Goal: Task Accomplishment & Management: Complete application form

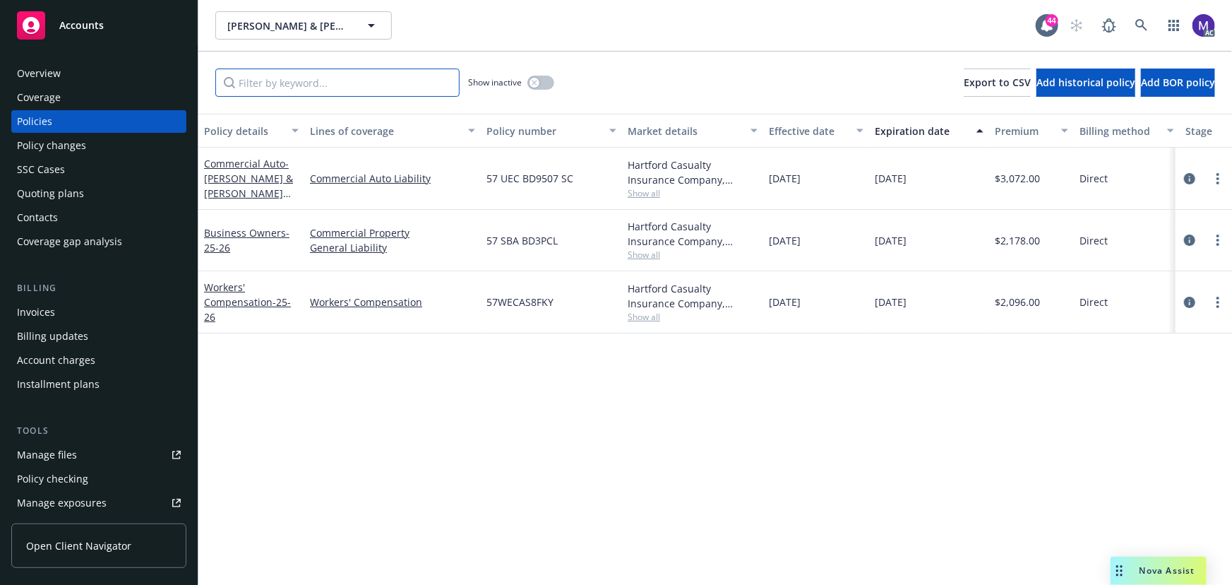
click at [323, 81] on input "Filter by keyword..." at bounding box center [337, 82] width 244 height 28
click at [275, 84] on input "Filter by keyword..." at bounding box center [337, 82] width 244 height 28
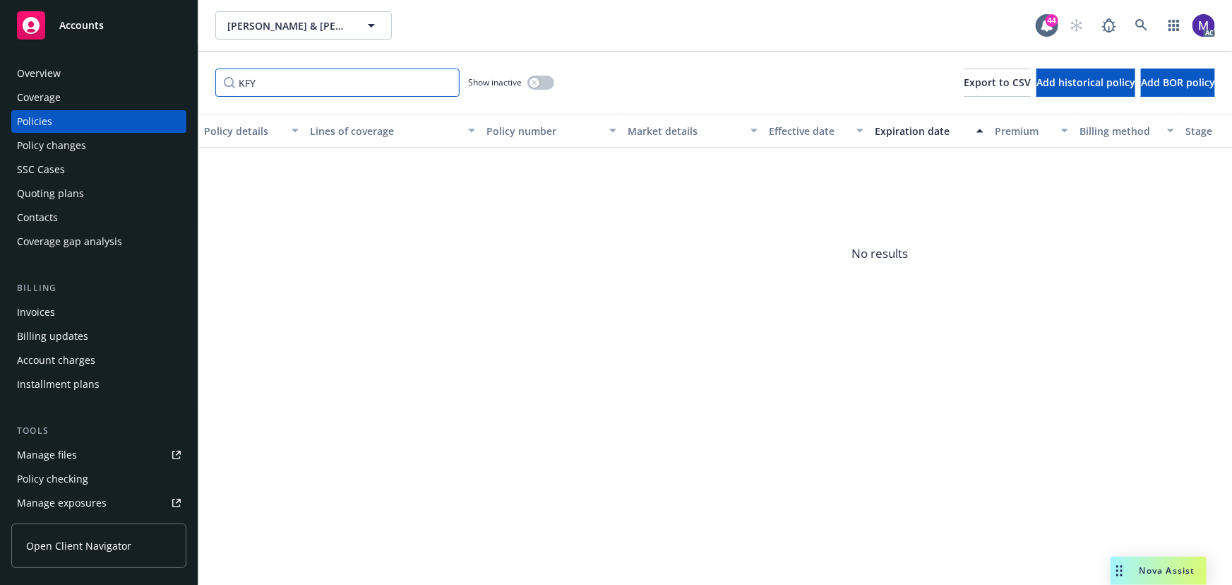
type input "KFY"
click at [539, 84] on div "button" at bounding box center [534, 83] width 10 height 10
drag, startPoint x: 283, startPoint y: 90, endPoint x: 172, endPoint y: 78, distance: 112.2
click at [172, 78] on div "Accounts Overview Coverage Policies Policy changes SSC Cases Quoting plans Cont…" at bounding box center [616, 292] width 1232 height 585
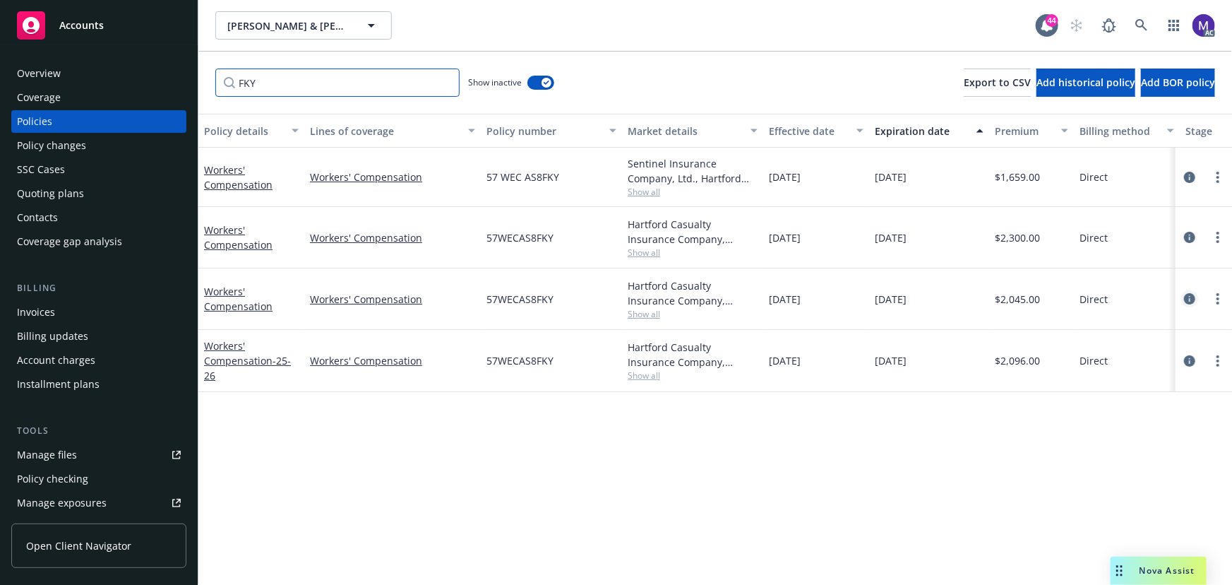
type input "FKY"
click at [1193, 296] on icon "circleInformation" at bounding box center [1189, 298] width 11 height 11
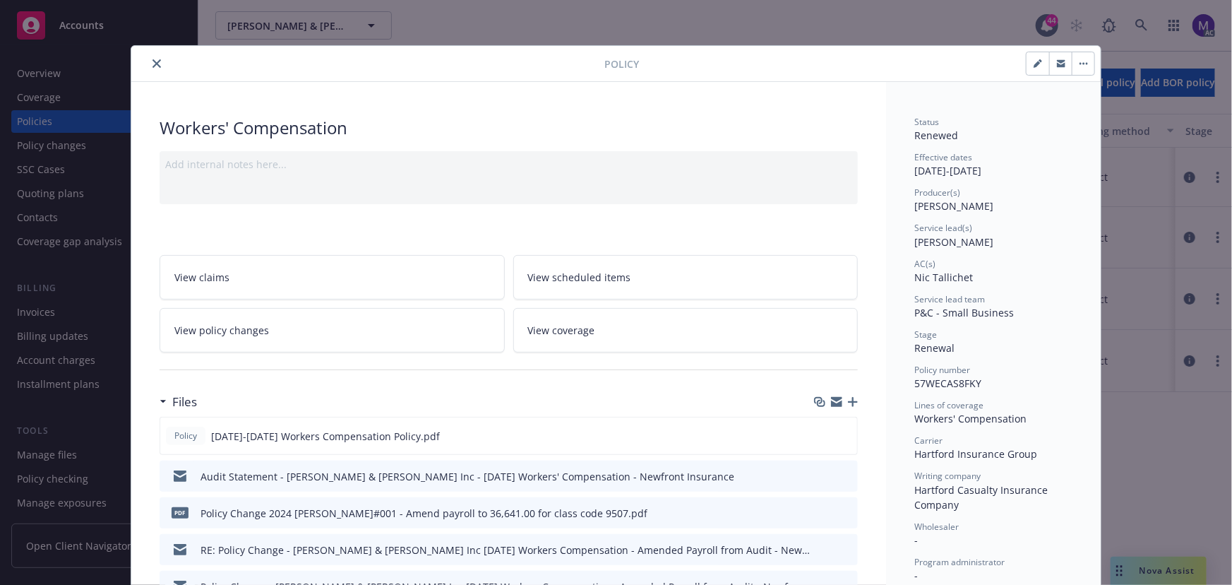
click at [260, 329] on span "View policy changes" at bounding box center [221, 330] width 95 height 15
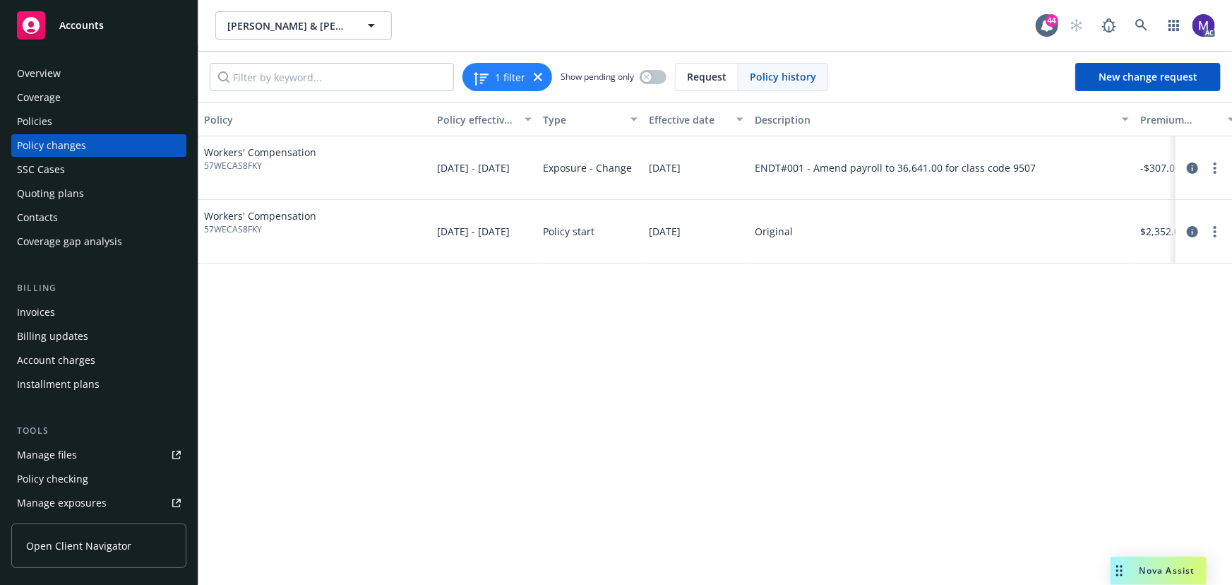
click at [43, 148] on div "Policy changes" at bounding box center [51, 145] width 69 height 23
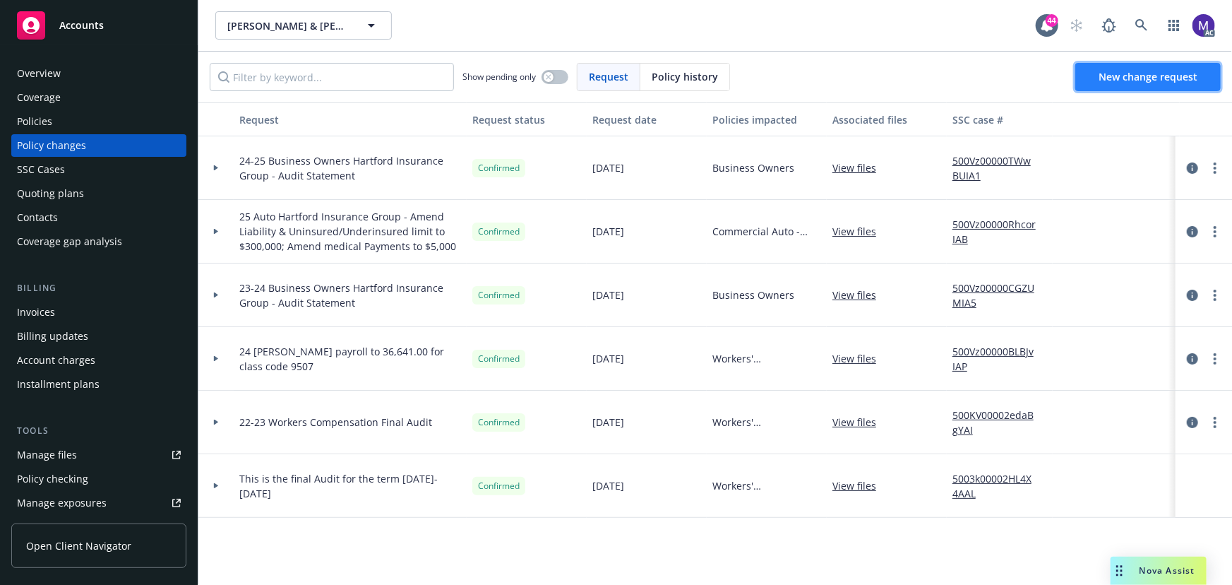
click at [1116, 76] on span "New change request" at bounding box center [1147, 76] width 99 height 13
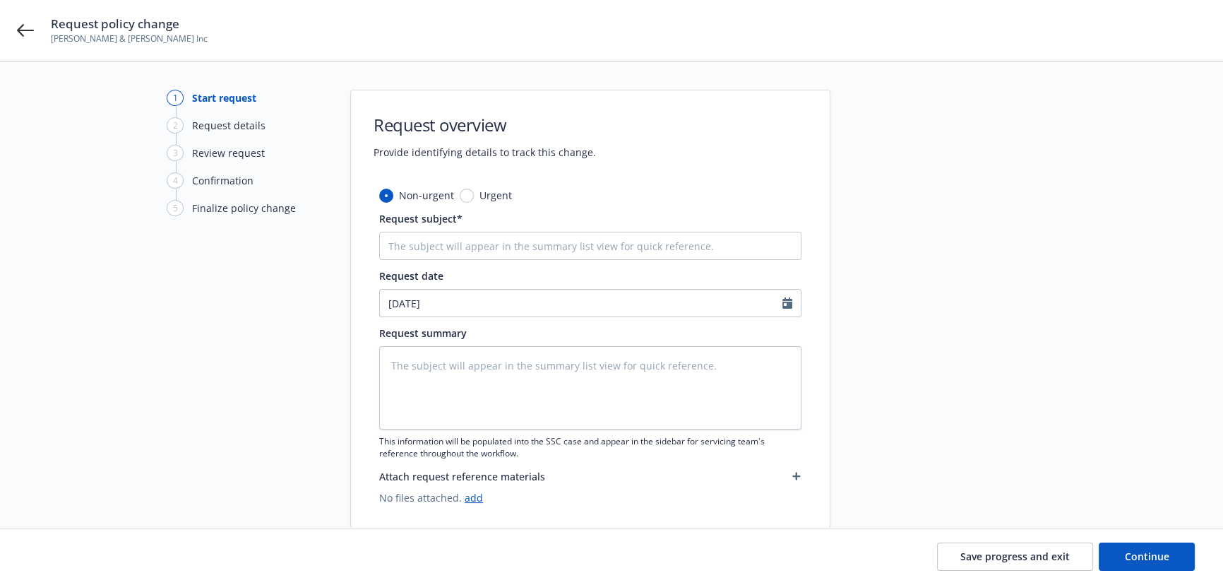
type textarea "x"
drag, startPoint x: 496, startPoint y: 244, endPoint x: 491, endPoint y: 256, distance: 13.0
click at [496, 244] on input "Request subject*" at bounding box center [590, 246] width 422 height 28
type input "24-25 Workers' Compensation Hartford Insurance Group - Audit Statement"
click at [462, 369] on textarea at bounding box center [590, 387] width 422 height 83
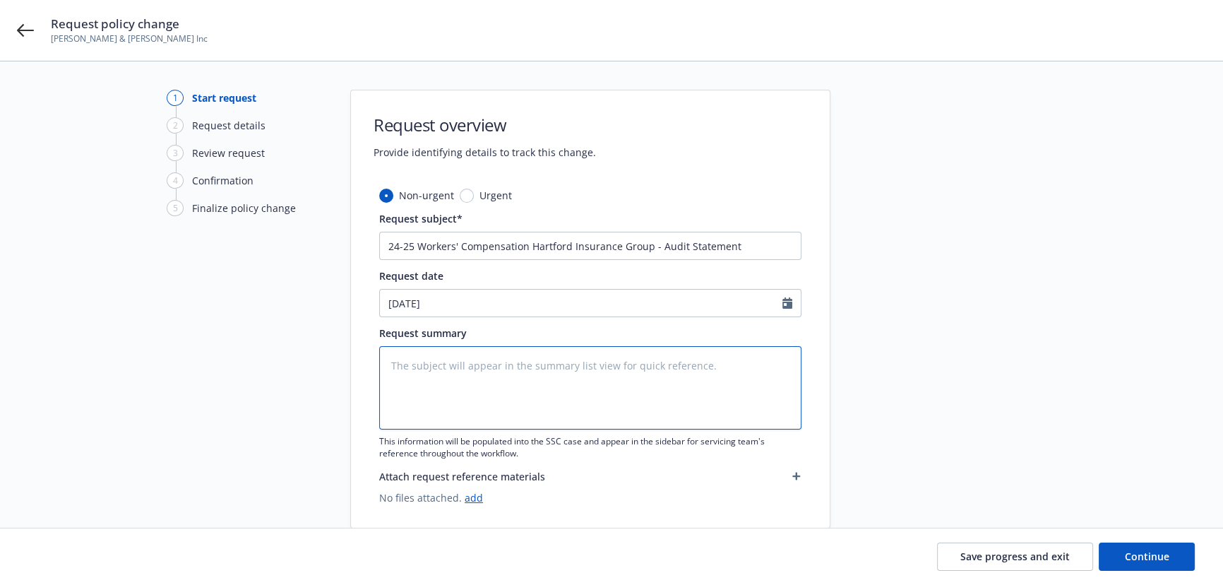
type textarea "x"
type textarea "a"
type textarea "x"
type textarea "au"
type textarea "x"
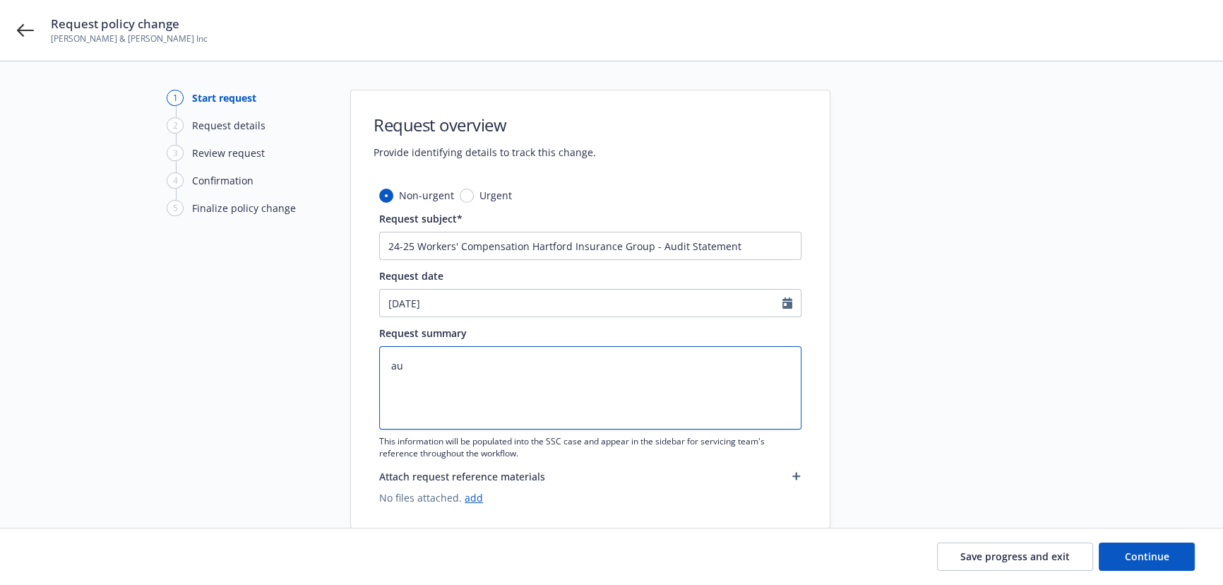
type textarea "aud"
type textarea "x"
type textarea "audi"
type textarea "x"
type textarea "audit"
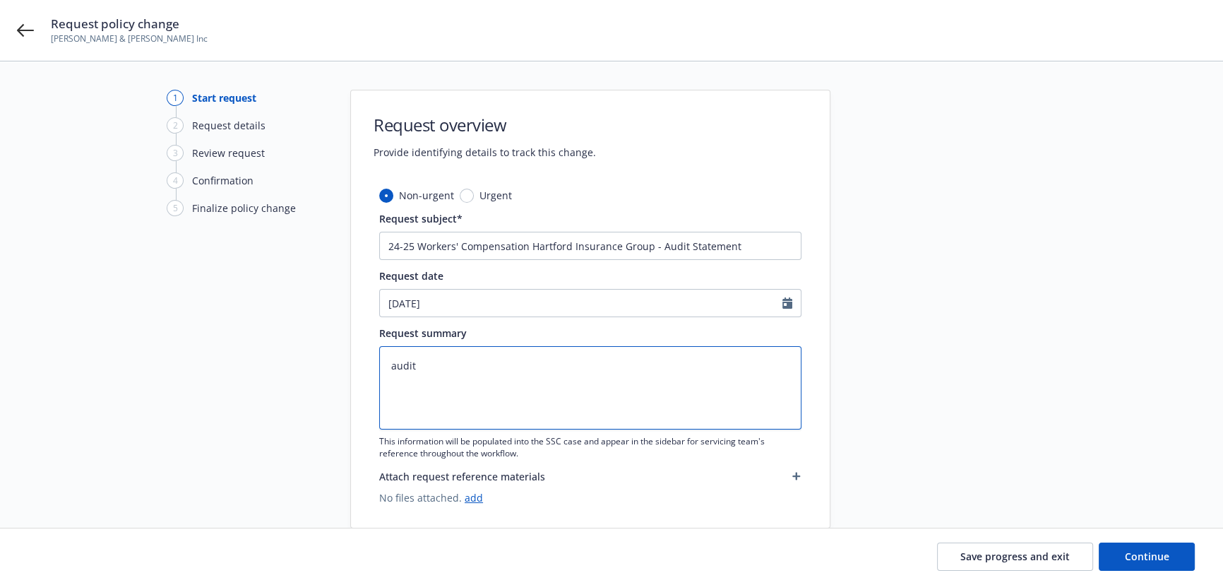
type textarea "x"
type textarea "auditch"
type textarea "x"
type textarea "auditcha"
type textarea "x"
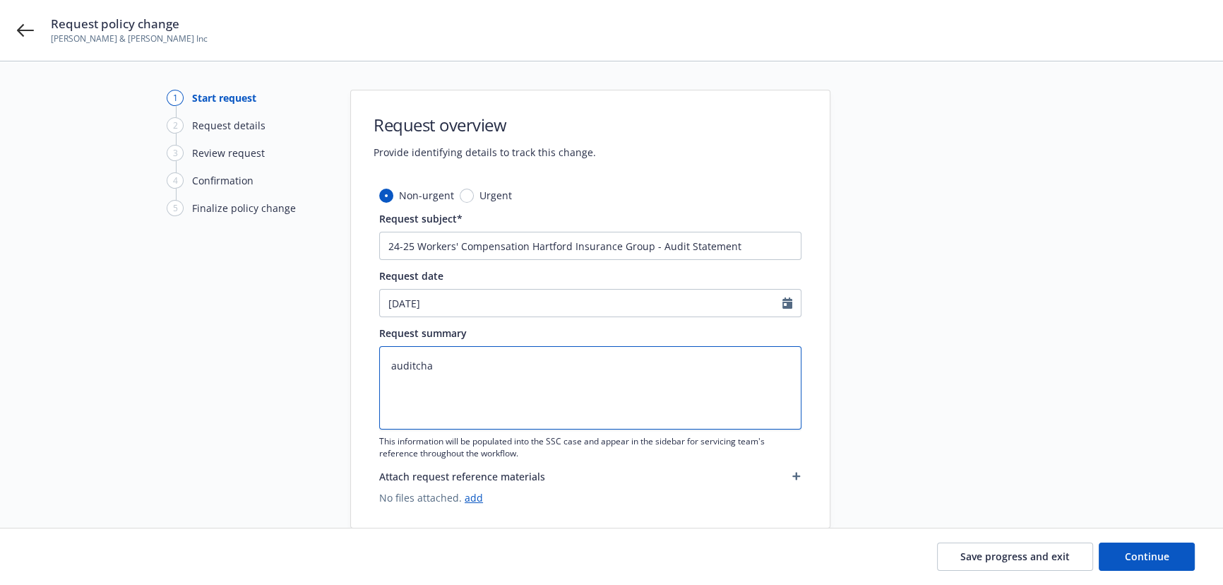
type textarea "auditchan"
type textarea "x"
type textarea "auditchang"
type textarea "x"
type textarea "auditchange"
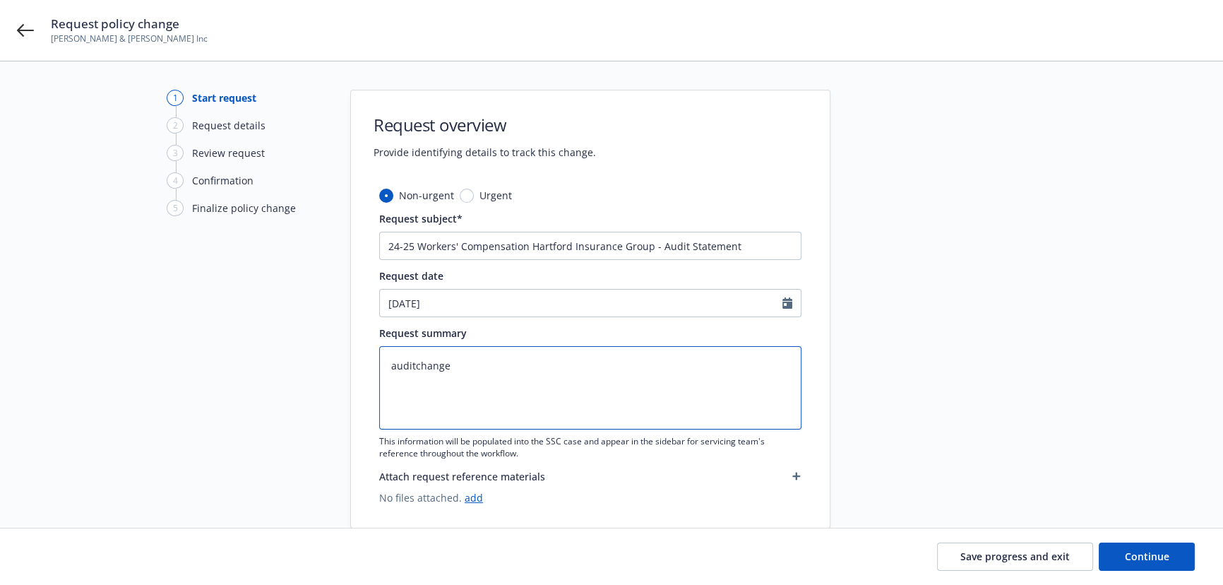
paste textarea "[DATE]-[DATE] Final Audit Results Original premium - $2,045 Audited Actual Prem…"
type textarea "x"
type textarea "[DATE]-[DATE] Final Audit Results Original premium - $2,045 Audited Actual Prem…"
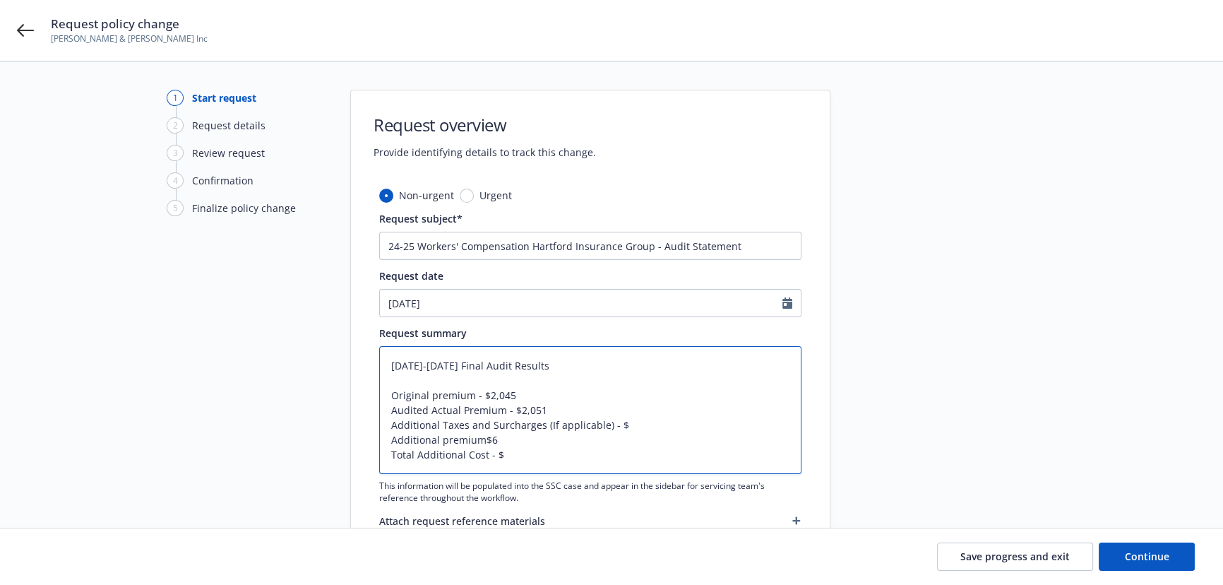
type textarea "x"
drag, startPoint x: 541, startPoint y: 423, endPoint x: 443, endPoint y: 431, distance: 98.4
click at [443, 431] on textarea "[DATE]-[DATE] Final Audit Results Original premium - $2,045 Audited Actual Prem…" at bounding box center [590, 410] width 422 height 128
click at [434, 396] on textarea "[DATE]-[DATE] Final Audit Results Original premium - $2,045 Audited Actual Prem…" at bounding box center [590, 410] width 422 height 128
type textarea "[DATE]-[DATE] Final Audit Results Original remium - $2,045 Audited Actual Premi…"
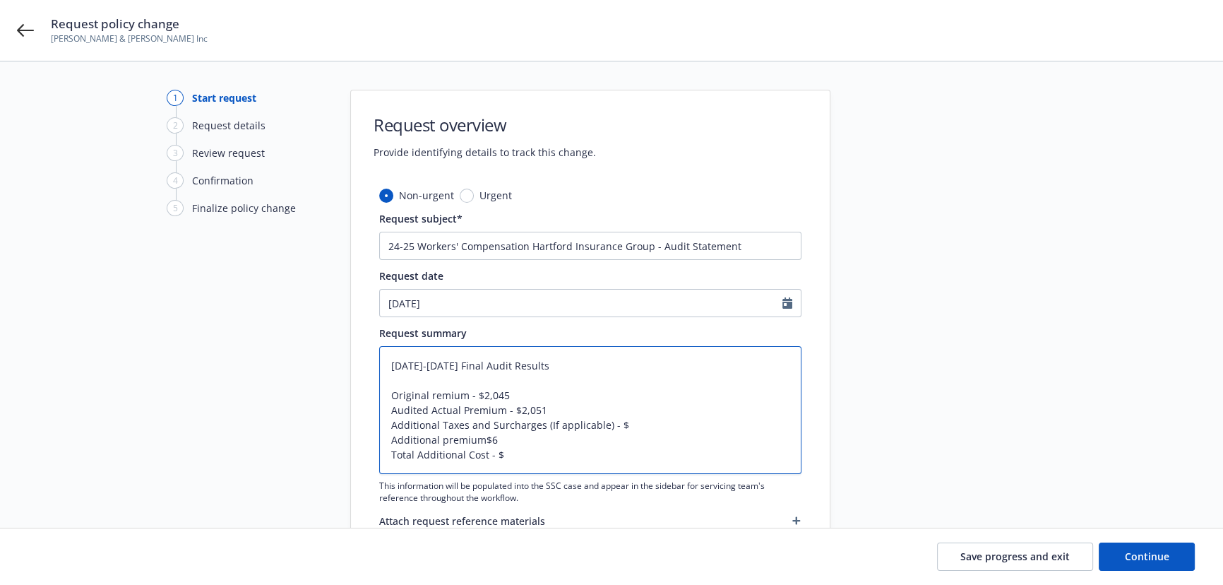
type textarea "x"
type textarea "[DATE]-[DATE] Final Audit Results Original Premium - $2,045 Audited Actual Prem…"
click at [472, 397] on textarea "[DATE]-[DATE] Final Audit Results Original Premium - $2,045 Audited Actual Prem…" at bounding box center [590, 410] width 422 height 128
type textarea "x"
type textarea "[DATE]-[DATE] Final Audit Results Original Premium - $2,045 Audited Actual Prem…"
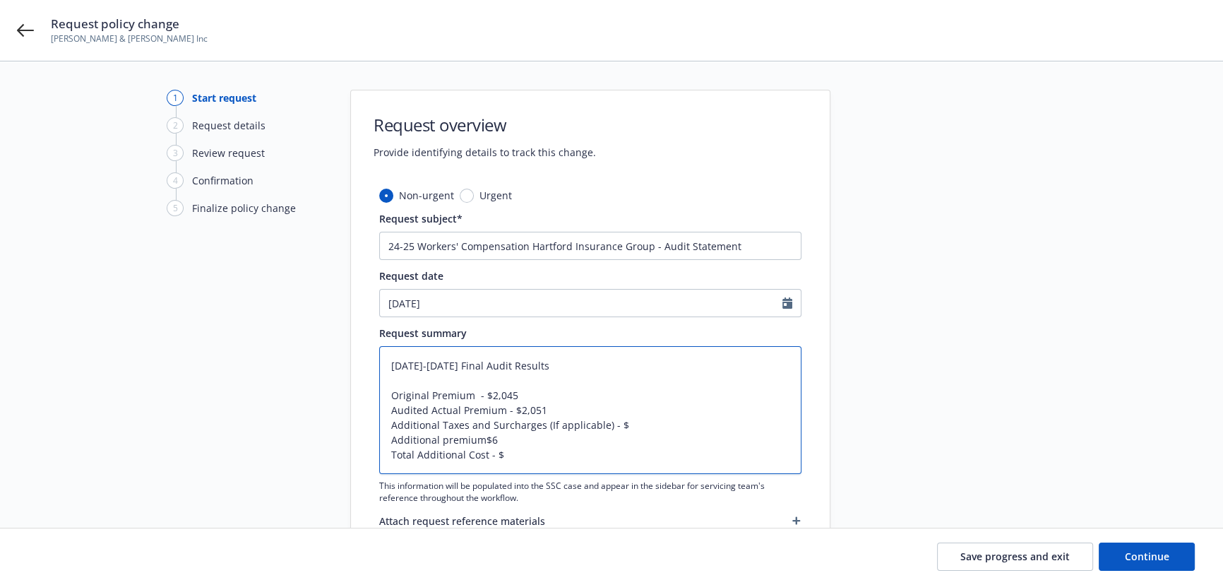
type textarea "x"
type textarea "[DATE]-[DATE] Final Audit Results Original Premium I - $2,045 Audited Actual Pr…"
type textarea "x"
type textarea "[DATE]-[DATE] Final Audit Results Original Premium In - $2,045 Audited Actual P…"
type textarea "x"
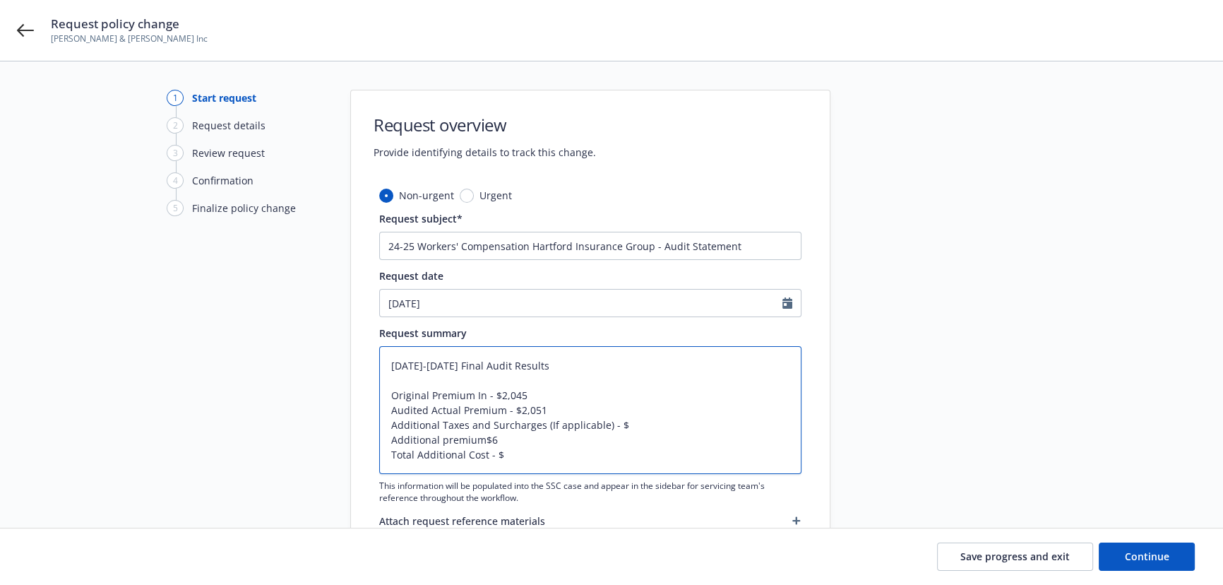
type textarea "[DATE]-[DATE] Final Audit Results Original Premium Inc - $2,045 Audited Actual …"
type textarea "x"
type textarea "[DATE]-[DATE] Final Audit Results Original Premium Incl - $2,045 Audited Actual…"
type textarea "x"
type textarea "[DATE]-[DATE] Final Audit Results Original Premium Inclu - $2,045 Audited Actua…"
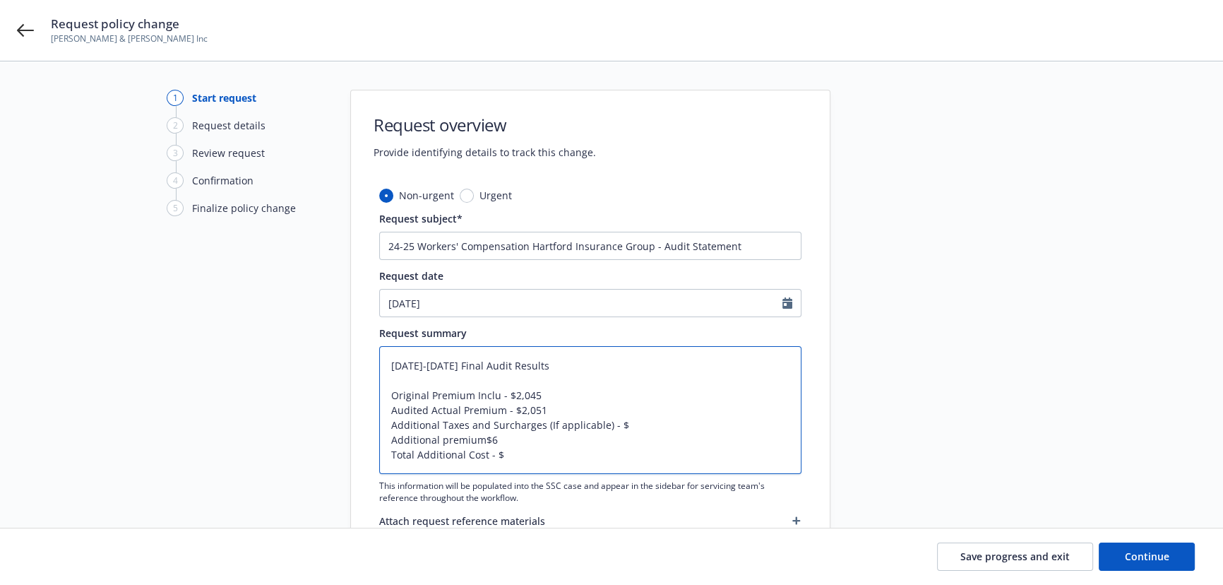
type textarea "x"
type textarea "[DATE]-[DATE] Final Audit Results Original Premium Includ - $2,045 Audited Actu…"
type textarea "x"
type textarea "[DATE]-[DATE] Final Audit Results Original Premium Includi - $2,045 Audited Act…"
type textarea "x"
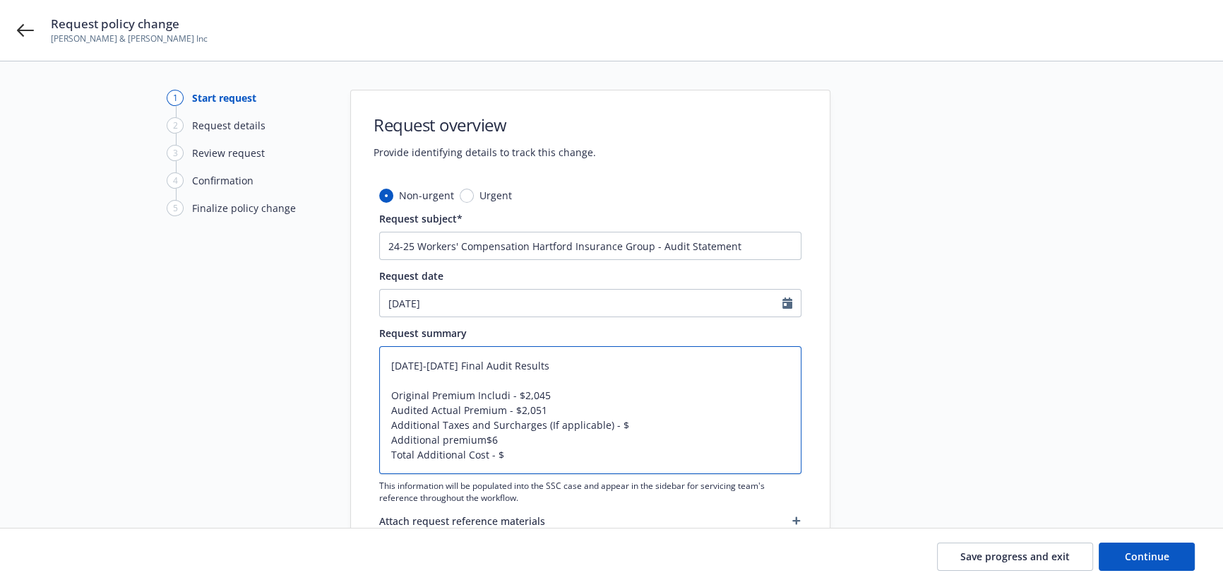
type textarea "[DATE]-[DATE] Final Audit Results Original Premium Includin - $2,045 Audited Ac…"
type textarea "x"
type textarea "[DATE]-[DATE] Final Audit Results Original Premium Including - $2,045 Audited A…"
type textarea "x"
type textarea "[DATE]-[DATE] Final Audit Results Original Premium Including - $2,045 Audited A…"
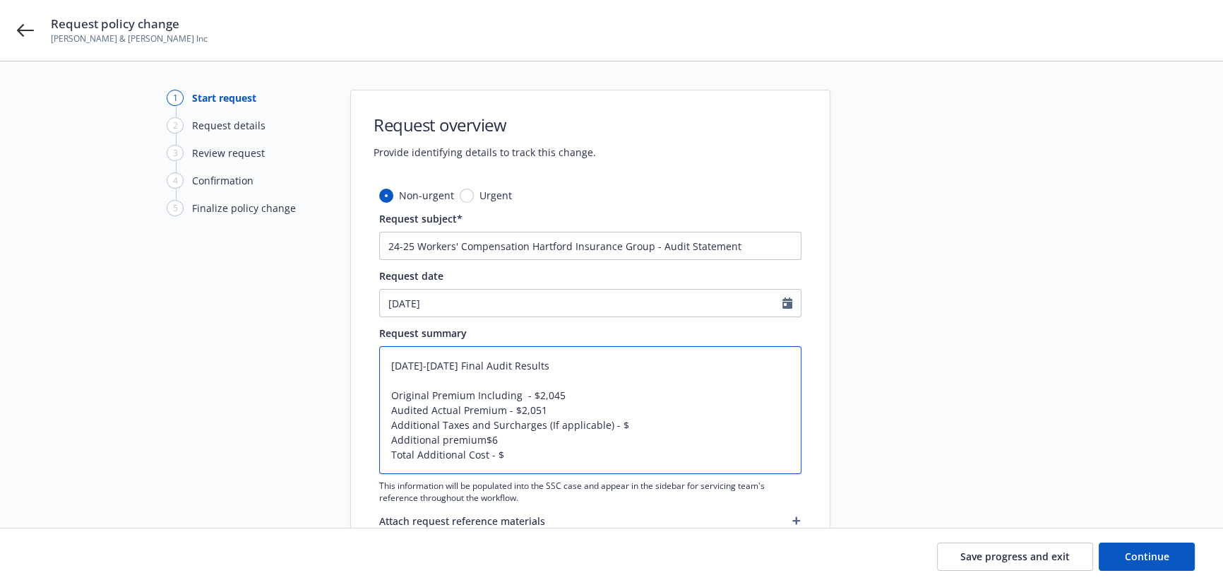
paste textarea "Taxes and Surcharges"
type textarea "x"
click at [498, 397] on textarea "[DATE]-[DATE] Final Audit Results Original Premium Including Taxes and Surcharg…" at bounding box center [590, 410] width 422 height 128
type textarea "[DATE]-[DATE] Final Audit Results Original Premium ITaxes and Surcharges - $2,0…"
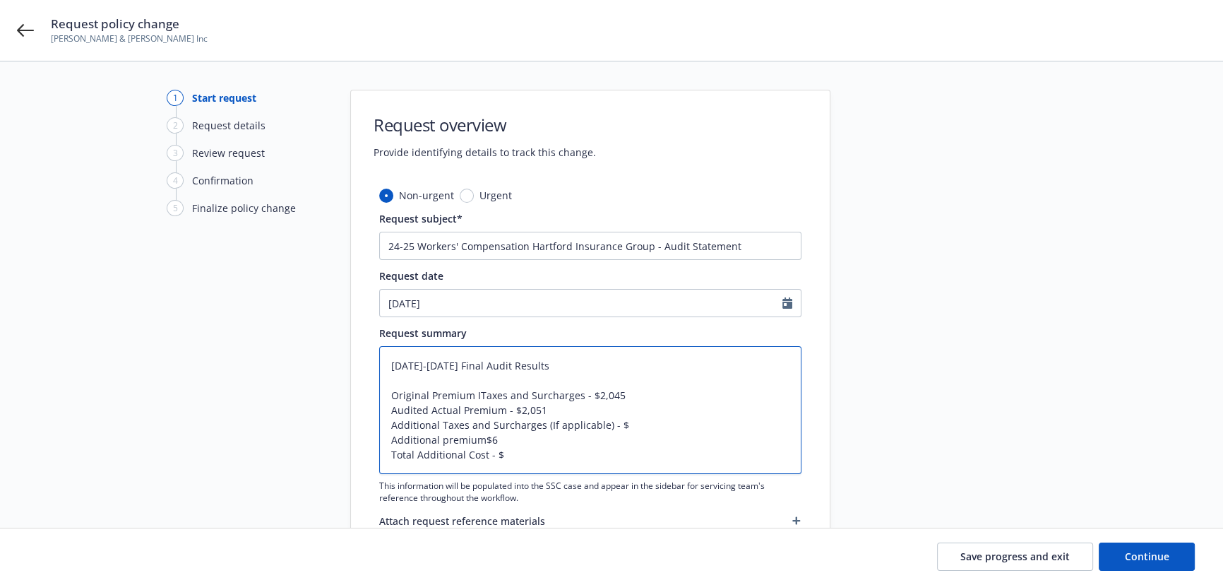
type textarea "x"
type textarea "[DATE]-[DATE] Final Audit Results Original Premium InTaxes and Surcharges - $2,…"
type textarea "x"
type textarea "[DATE]-[DATE] Final Audit Results Original Premium IncTaxes and Surcharges - $2…"
type textarea "x"
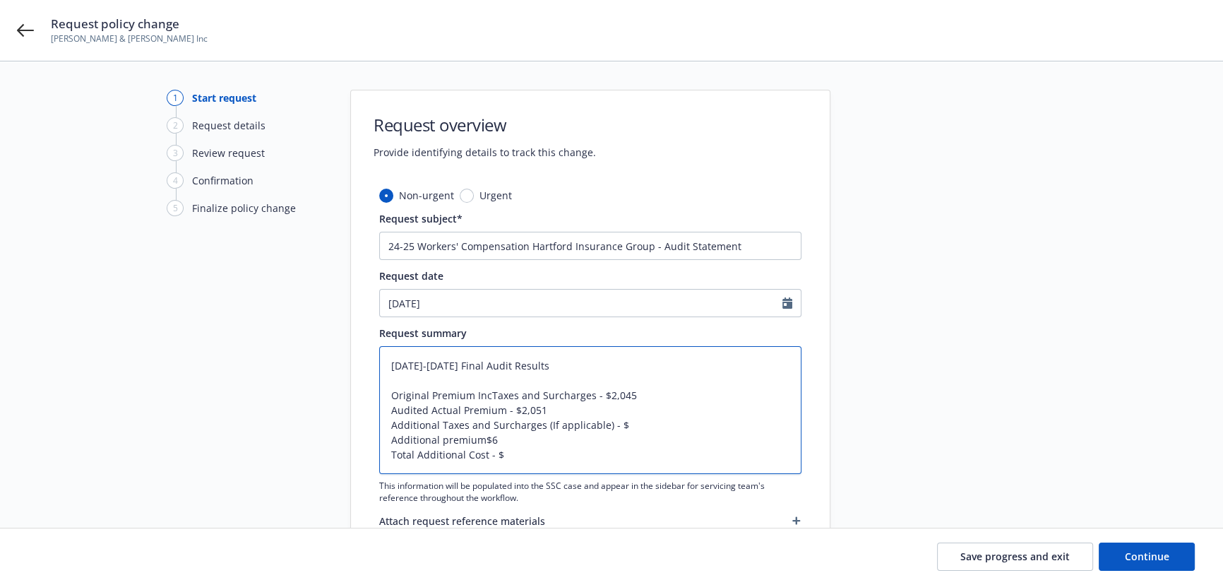
type textarea "[DATE]-[DATE] Final Audit Results Original Premium InclTaxes and Surcharges - $…"
type textarea "x"
type textarea "[DATE]-[DATE] Final Audit Results Original Premium IncluTaxes and Surcharges - …"
type textarea "x"
type textarea "[DATE]-[DATE] Final Audit Results Original Premium IncludTaxes and Surcharges -…"
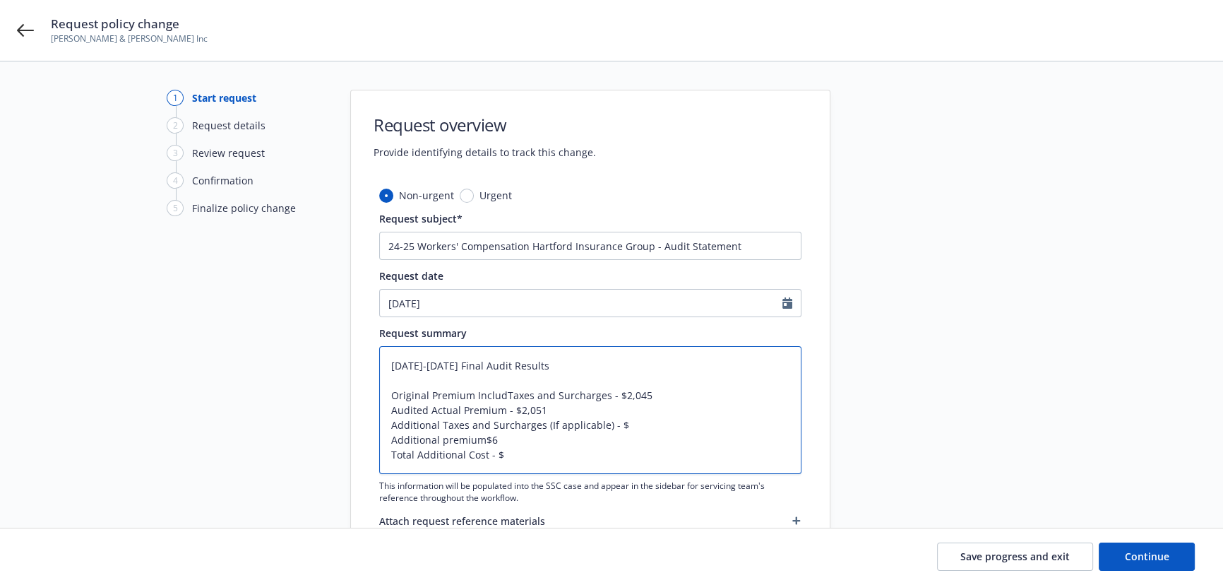
type textarea "x"
type textarea "[DATE]-[DATE] Final Audit Results Original Premium IncludiTaxes and Surcharges …"
type textarea "x"
type textarea "[DATE]-[DATE] Final Audit Results Original Premium IncludinTaxes and Surcharges…"
type textarea "x"
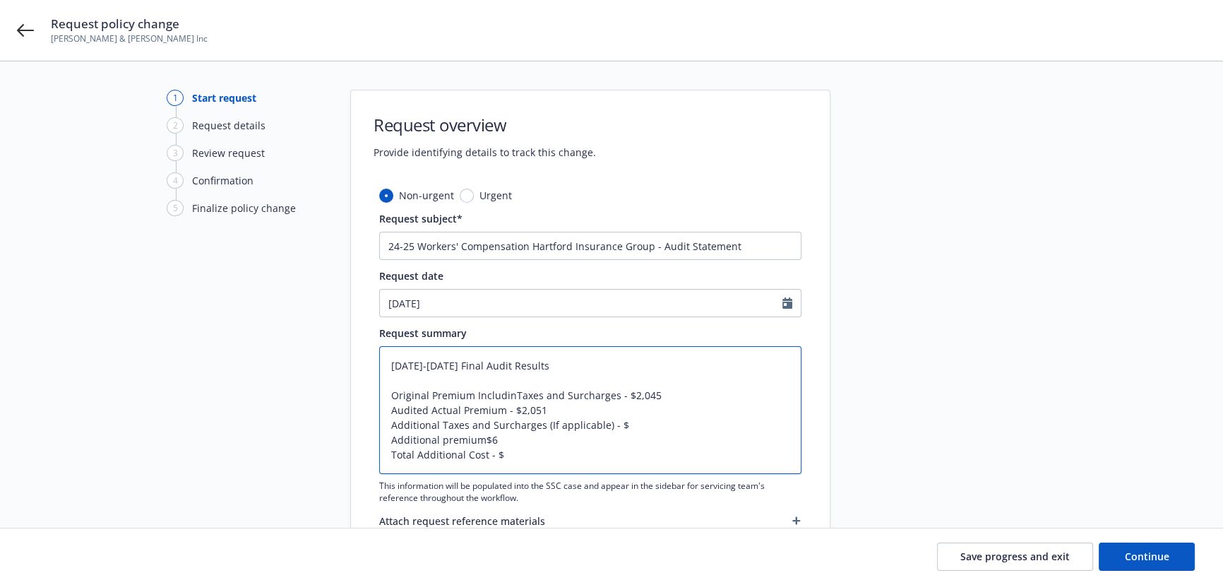
type textarea "[DATE]-[DATE] Final Audit Results Original Premium IncludingTaxes and Surcharge…"
type textarea "x"
type textarea "[DATE]-[DATE] Final Audit Results Original Premium Including Taxes and Surcharg…"
click at [506, 411] on textarea "[DATE]-[DATE] Final Audit Results Original Premium Including Taxes and Surcharg…" at bounding box center [590, 410] width 422 height 128
type textarea "x"
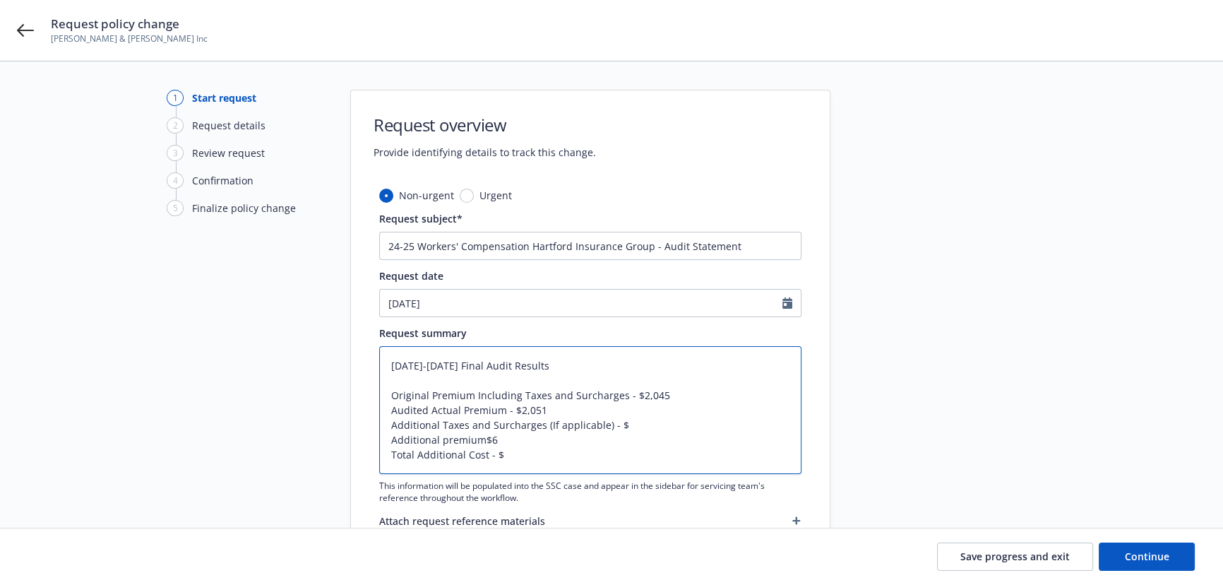
type textarea "[DATE]-[DATE] Final Audit Results Original Premium Including Taxes and Surcharg…"
type textarea "x"
type textarea "[DATE]-[DATE] Final Audit Results Original Premium Including Taxes and Surcharg…"
type textarea "x"
type textarea "[DATE]-[DATE] Final Audit Results Original Premium Including Taxes and Surcharg…"
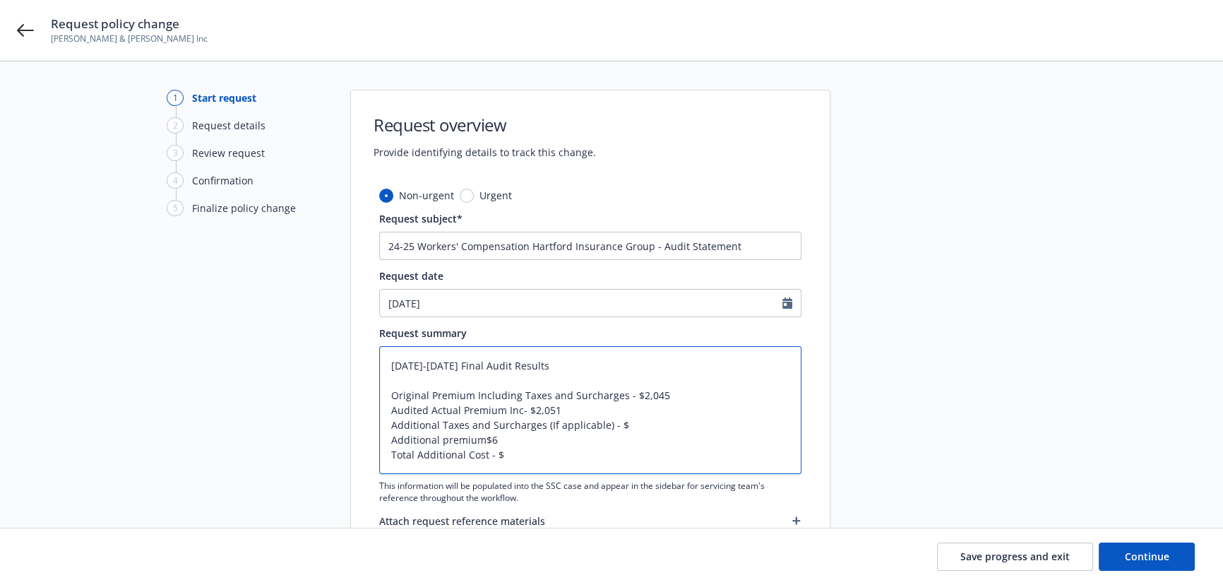
type textarea "x"
type textarea "[DATE]-[DATE] Final Audit Results Original Premium Including Taxes and Surcharg…"
type textarea "x"
type textarea "[DATE]-[DATE] Final Audit Results Original Premium Including Taxes and Surcharg…"
type textarea "x"
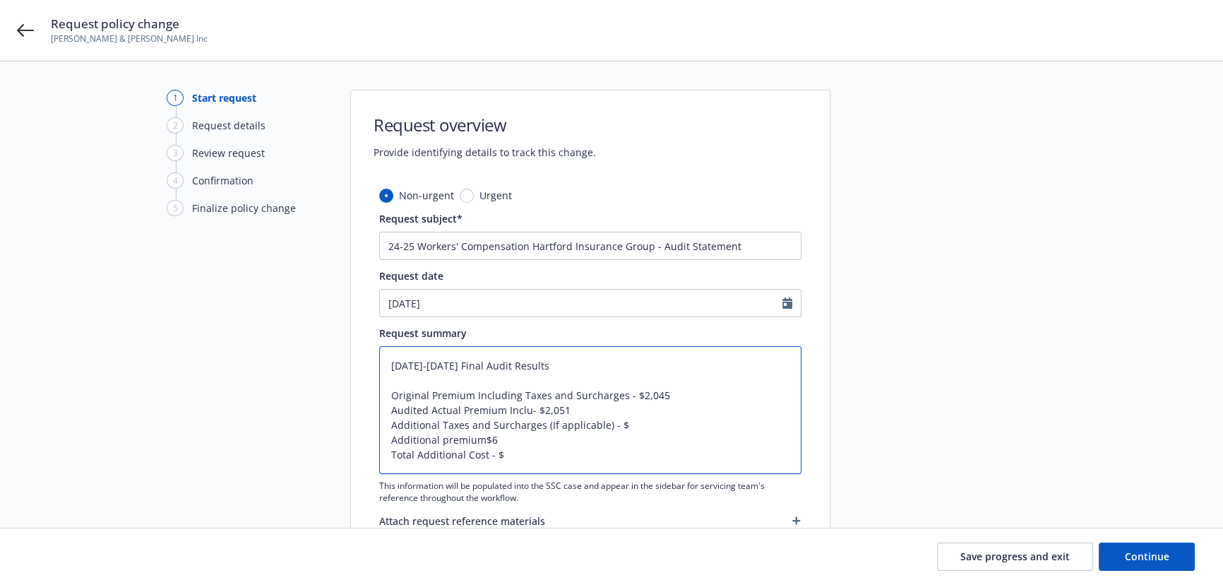
type textarea "[DATE]-[DATE] Final Audit Results Original Premium Including Taxes and Surcharg…"
type textarea "x"
type textarea "[DATE]-[DATE] Final Audit Results Original Premium Including Taxes and Surcharg…"
type textarea "x"
type textarea "[DATE]-[DATE] Final Audit Results Original Premium Including Taxes and Surcharg…"
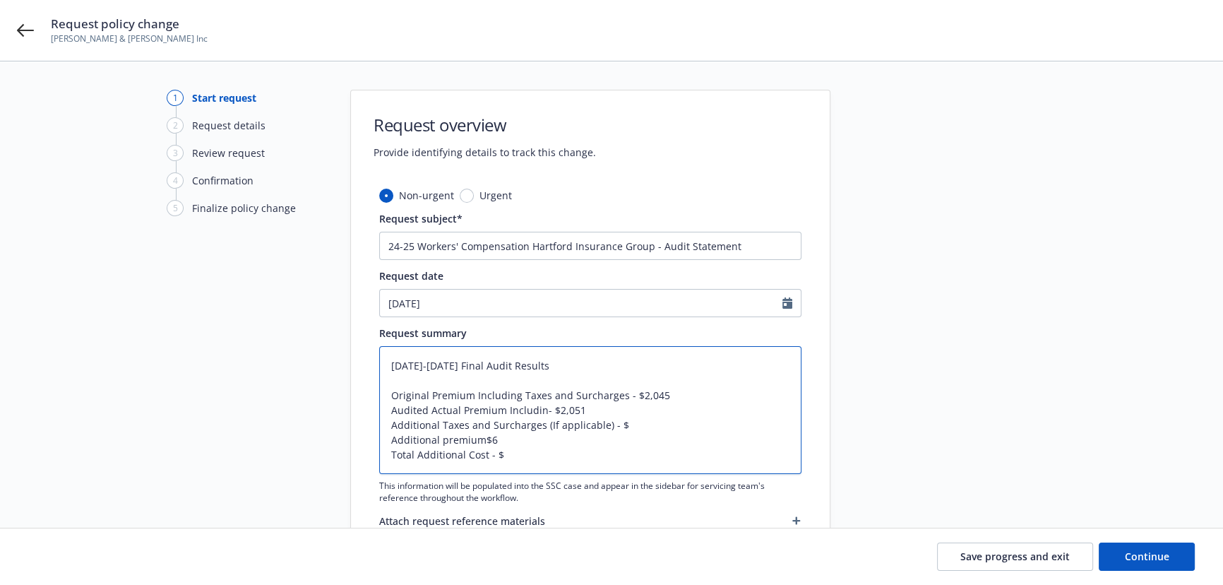
type textarea "x"
type textarea "[DATE]-[DATE] Final Audit Results Original Premium Including Taxes and Surcharg…"
type textarea "x"
type textarea "[DATE]-[DATE] Final Audit Results Original Premium Including Taxes and Surcharg…"
paste textarea "Taxes and Surcharges"
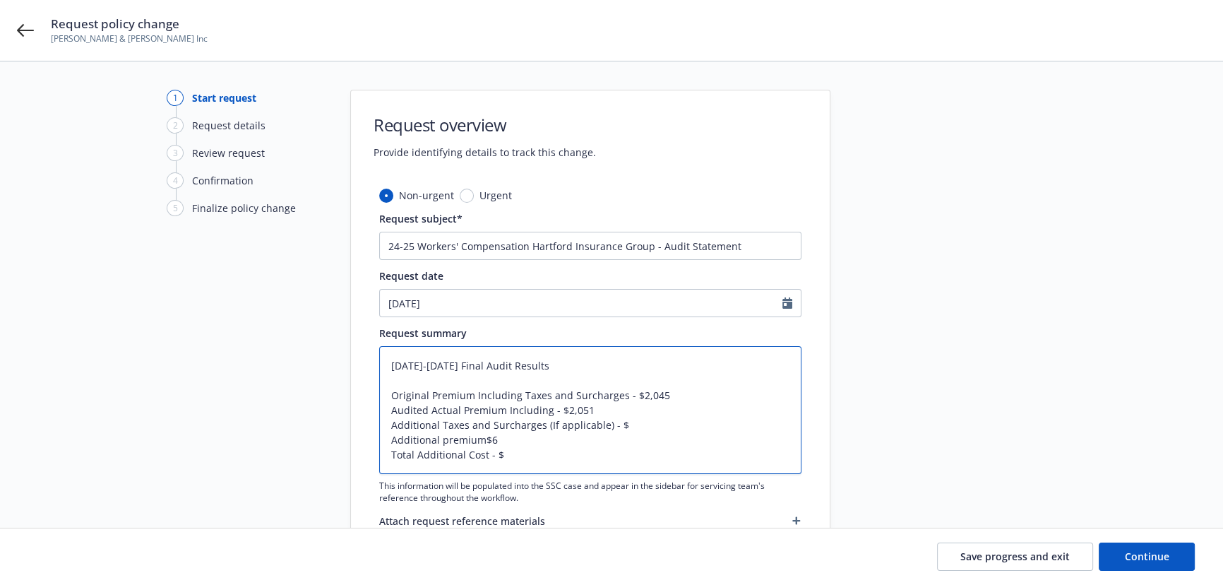
type textarea "x"
type textarea "[DATE]-[DATE] Final Audit Results Original Premium Including Taxes and Surcharg…"
type textarea "x"
type textarea "[DATE]-[DATE] Final Audit Results Original Premium Including Taxes and Surcharg…"
drag, startPoint x: 536, startPoint y: 446, endPoint x: 407, endPoint y: 430, distance: 130.2
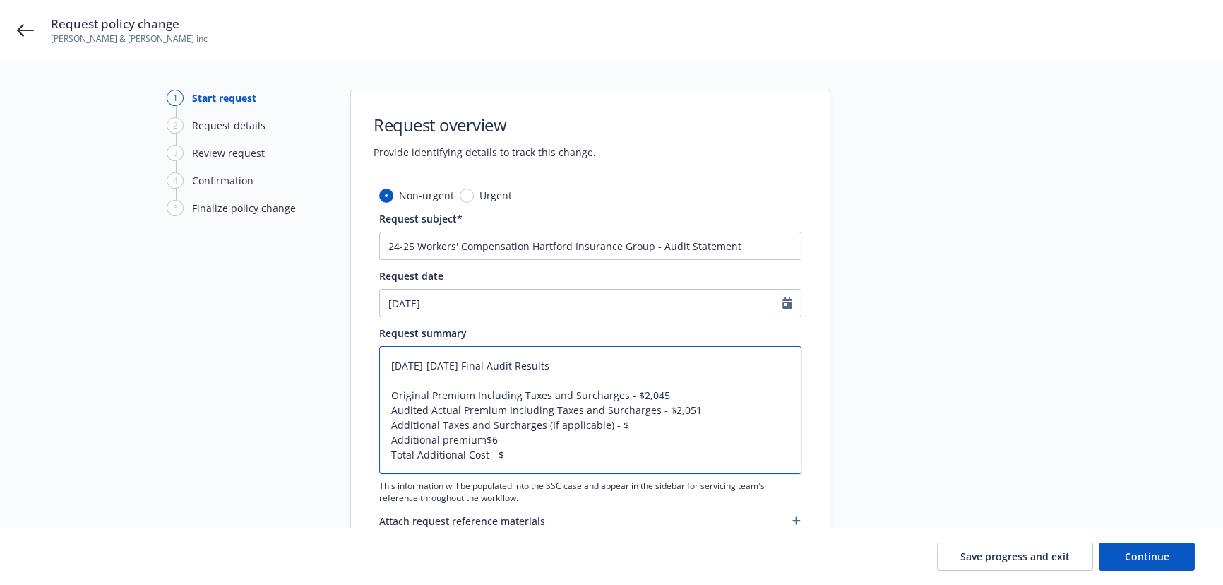
click at [377, 424] on div "Non-urgent Urgent Request subject* 24-25 Workers' Compensation Hartford Insuran…" at bounding box center [590, 380] width 479 height 384
click at [407, 430] on textarea "[DATE]-[DATE] Final Audit Results Original Premium Including Taxes and Surcharg…" at bounding box center [590, 410] width 422 height 128
click at [482, 437] on textarea "[DATE]-[DATE] Final Audit Results Original Premium Including Taxes and Surcharg…" at bounding box center [590, 410] width 422 height 128
type textarea "x"
type textarea "[DATE]-[DATE] Final Audit Results Original Premium Including Taxes and Surcharg…"
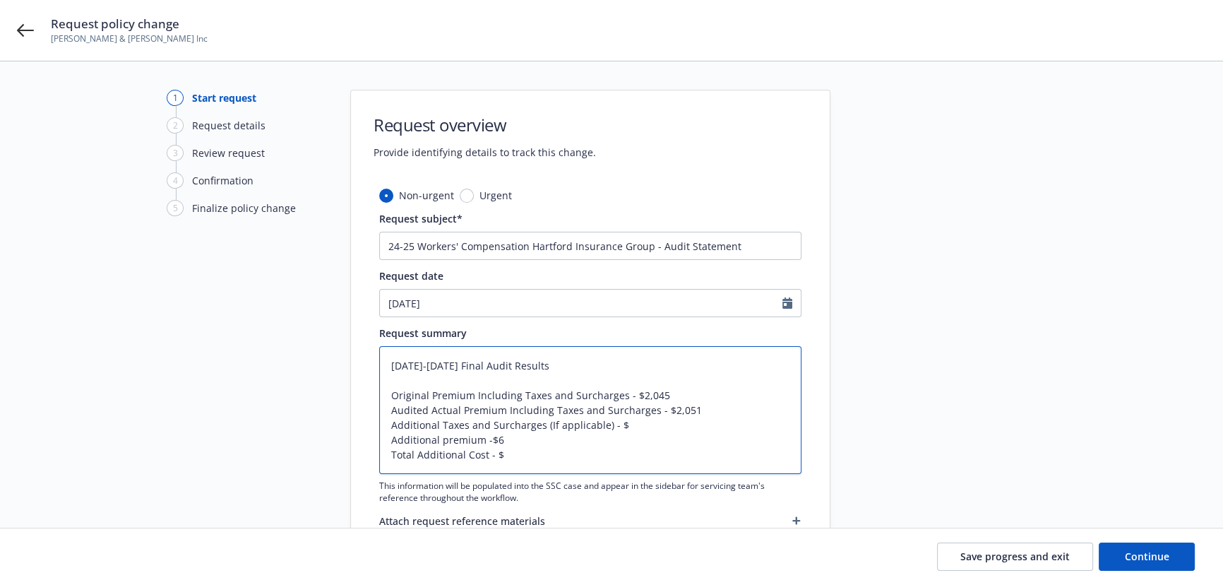
type textarea "x"
type textarea "[DATE]-[DATE] Final Audit Results Original Premium Including Taxes and Surcharg…"
click at [450, 444] on textarea "[DATE]-[DATE] Final Audit Results Original Premium Including Taxes and Surcharg…" at bounding box center [590, 410] width 422 height 128
type textarea "x"
type textarea "[DATE]-[DATE] Final Audit Results Original Premium Including Taxes and Surcharg…"
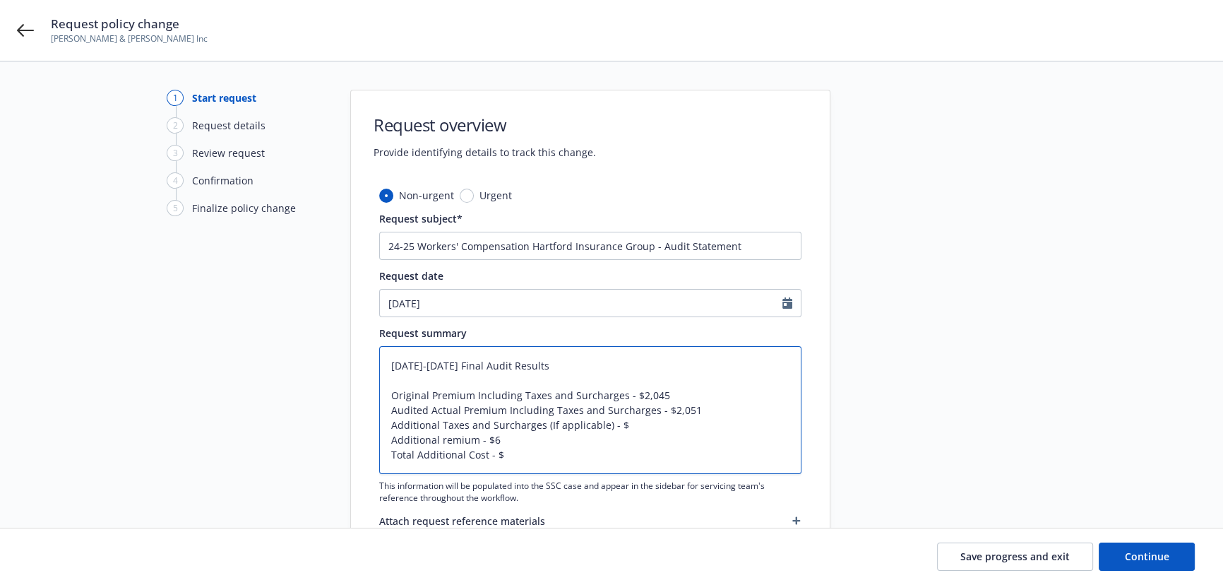
type textarea "x"
type textarea "[DATE]-[DATE] Final Audit Results Original Premium Including Taxes and Surcharg…"
drag, startPoint x: 438, startPoint y: 467, endPoint x: 167, endPoint y: 440, distance: 272.4
click at [169, 441] on div "1 Start request 2 Request details 3 Review request 4 Confirmation 5 Finalize po…" at bounding box center [611, 331] width 1189 height 483
click at [532, 453] on textarea "[DATE]-[DATE] Final Audit Results Original Premium Including Taxes and Surcharg…" at bounding box center [590, 410] width 422 height 128
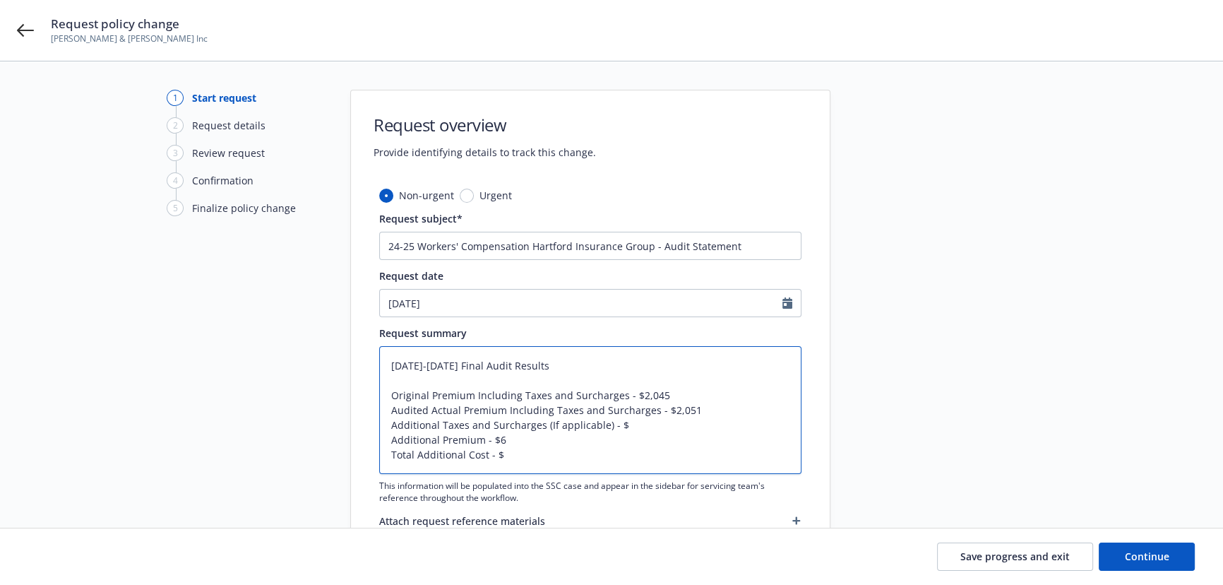
drag, startPoint x: 398, startPoint y: 459, endPoint x: 354, endPoint y: 459, distance: 44.5
click at [354, 459] on div "Non-urgent Urgent Request subject* 24-25 Workers' Compensation Hartford Insuran…" at bounding box center [590, 380] width 479 height 384
type textarea "x"
type textarea "[DATE]-[DATE] Final Audit Results Original Premium Including Taxes and Surcharg…"
type textarea "x"
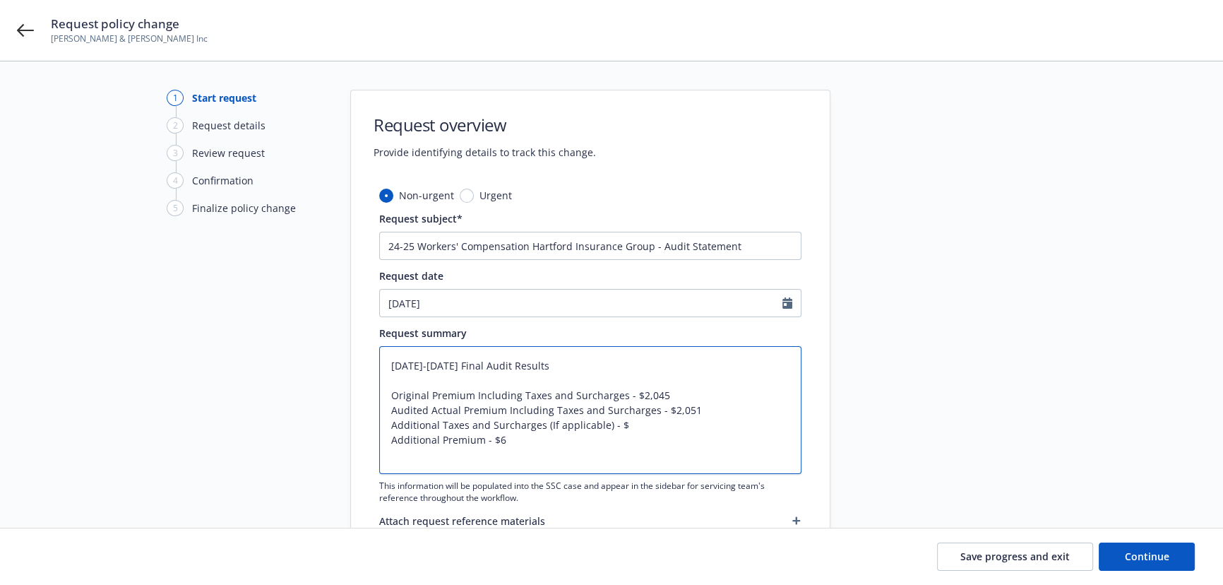
type textarea "[DATE]-[DATE] Final Audit Results Original Premium Including Taxes and Surcharg…"
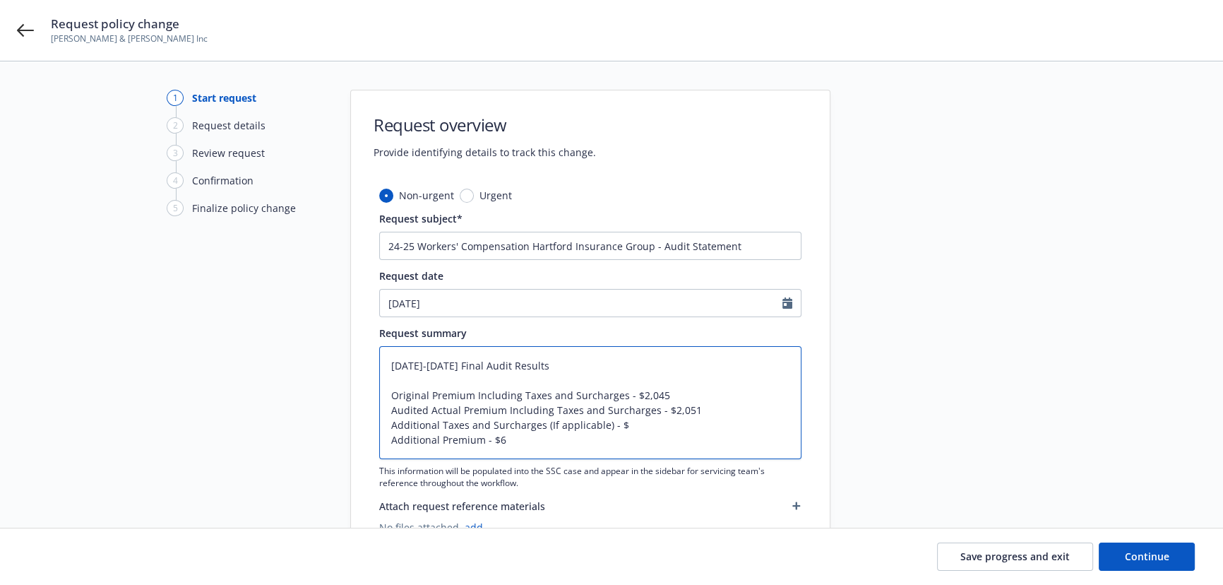
drag, startPoint x: 603, startPoint y: 428, endPoint x: 384, endPoint y: 422, distance: 218.9
click at [384, 422] on textarea "[DATE]-[DATE] Final Audit Results Original Premium Including Taxes and Surcharg…" at bounding box center [590, 402] width 422 height 113
type textarea "x"
type textarea "[DATE]-[DATE] Final Audit Results Original Premium Including Taxes and Surcharg…"
type textarea "x"
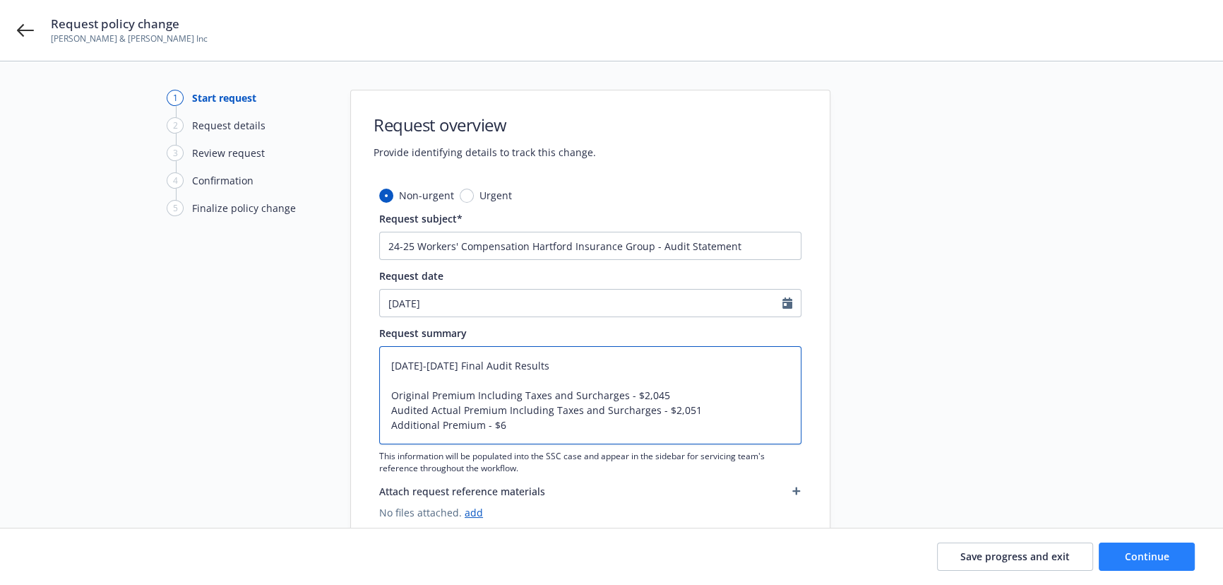
type textarea "[DATE]-[DATE] Final Audit Results Original Premium Including Taxes and Surcharg…"
click at [1142, 553] on span "Continue" at bounding box center [1147, 555] width 44 height 13
type textarea "x"
click at [772, 507] on div "Attach request reference materials No files attached. add" at bounding box center [590, 500] width 422 height 37
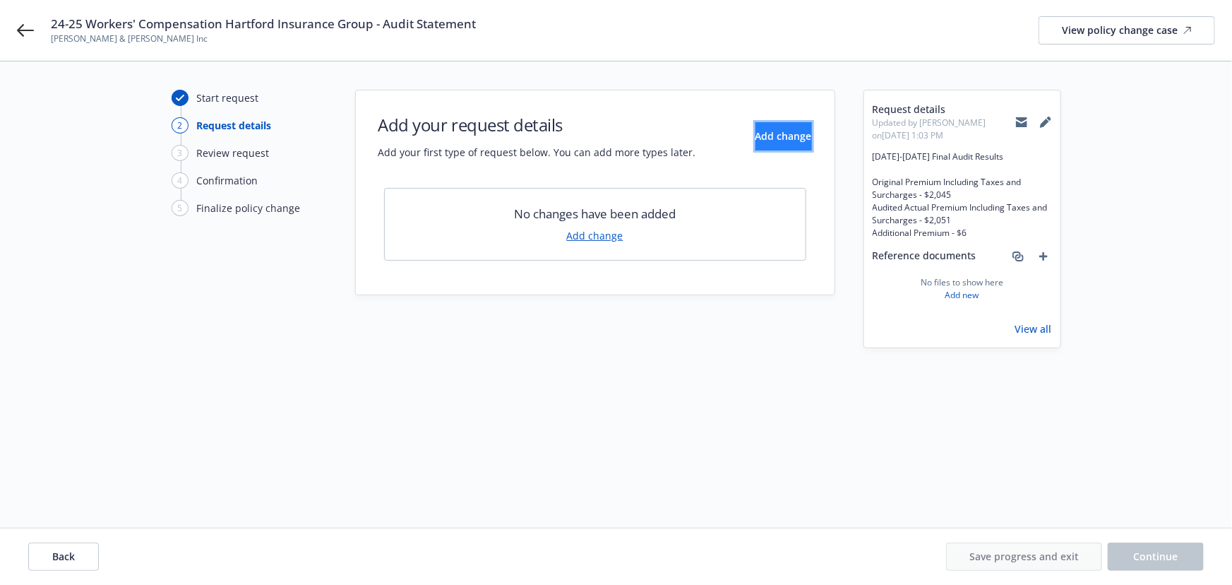
click at [755, 136] on span "Add change" at bounding box center [783, 135] width 56 height 13
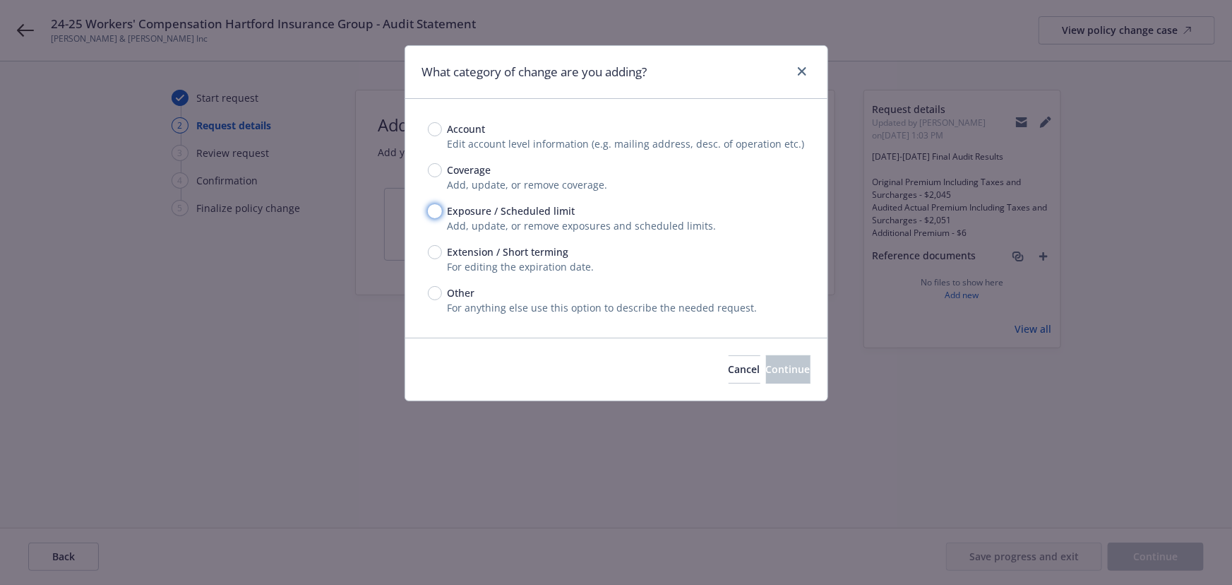
click at [437, 212] on input "Exposure / Scheduled limit" at bounding box center [435, 211] width 14 height 14
radio input "true"
click at [781, 381] on button "Continue" at bounding box center [788, 369] width 44 height 28
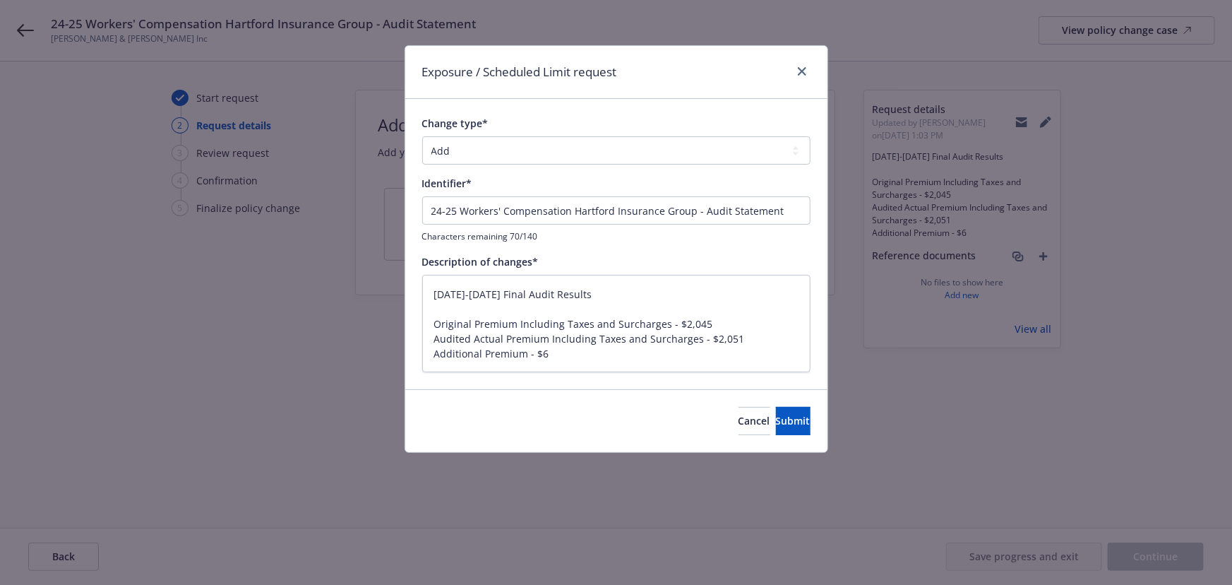
type textarea "x"
drag, startPoint x: 489, startPoint y: 151, endPoint x: 484, endPoint y: 164, distance: 13.4
click at [489, 151] on select "Add Audit Change Remove" at bounding box center [616, 150] width 388 height 28
select select "AUDIT"
click at [422, 136] on select "Add Audit Change Remove" at bounding box center [616, 150] width 388 height 28
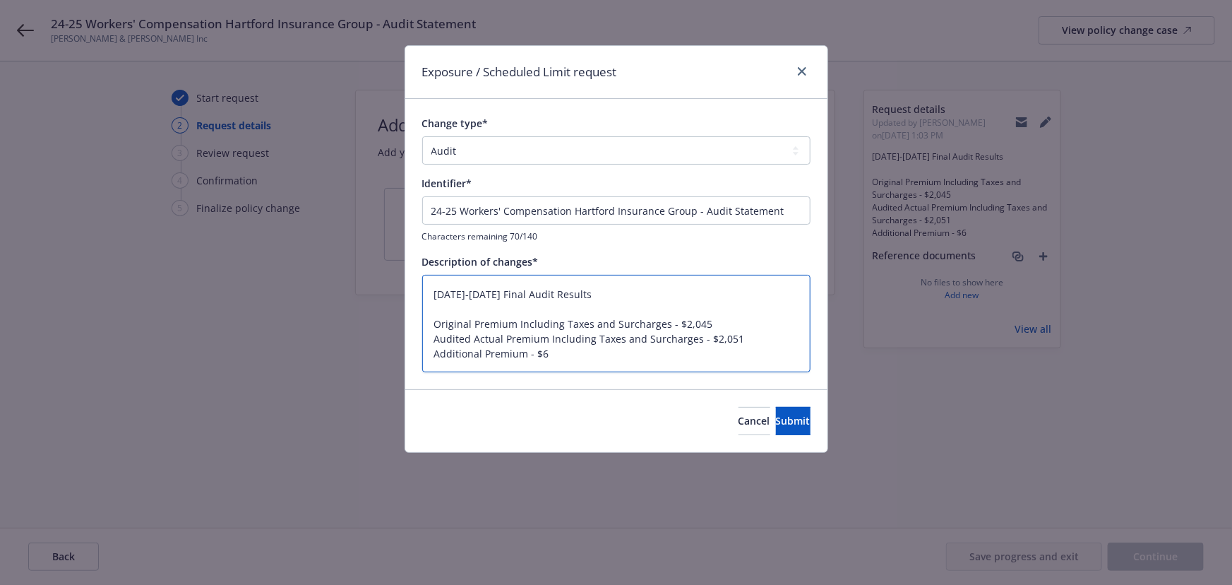
drag, startPoint x: 594, startPoint y: 294, endPoint x: 253, endPoint y: 286, distance: 341.1
click at [256, 286] on div "Exposure / Scheduled Limit request Change type* Add Audit Change Remove Identif…" at bounding box center [616, 292] width 1232 height 585
type textarea "x"
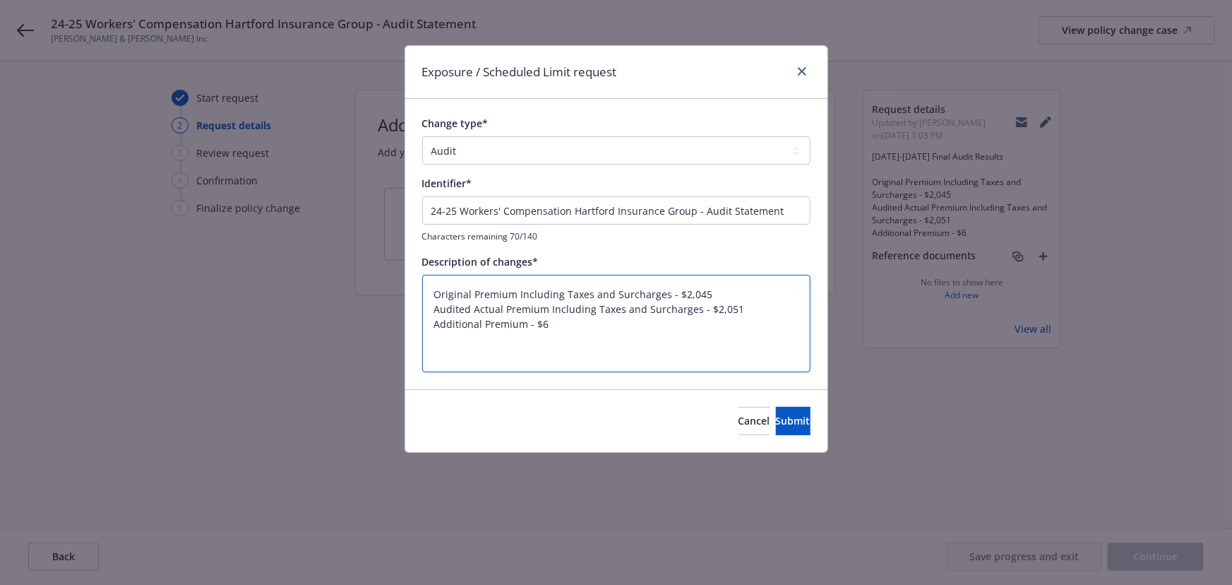
type textarea "Original Premium Including Taxes and Surcharges - $2,045 Audited Actual Premium…"
click at [484, 206] on input "24-25 Workers' Compensation Hartford Insurance Group - Audit Statement" at bounding box center [616, 210] width 388 height 28
paste input "024-2025 Final Audit Results"
type textarea "x"
type input "[DATE]-[DATE] Final Audit Results"
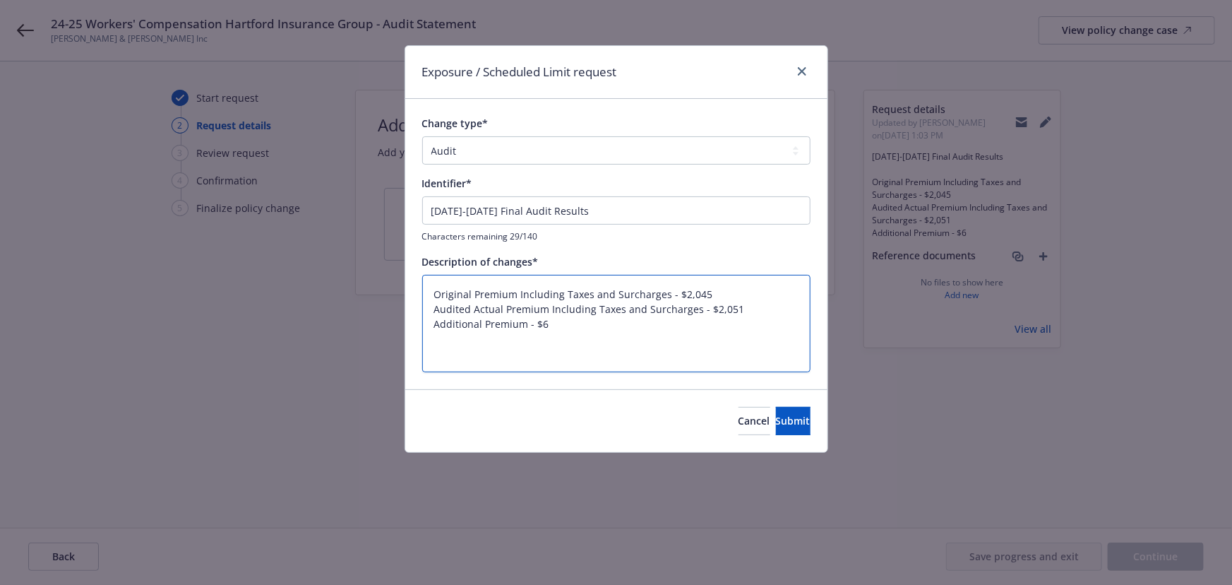
drag, startPoint x: 435, startPoint y: 321, endPoint x: 436, endPoint y: 227, distance: 94.6
click at [436, 235] on div "Change type* Add Audit Change Remove Identifier* [DATE]-[DATE] Final Audit Resu…" at bounding box center [616, 244] width 388 height 256
type textarea "x"
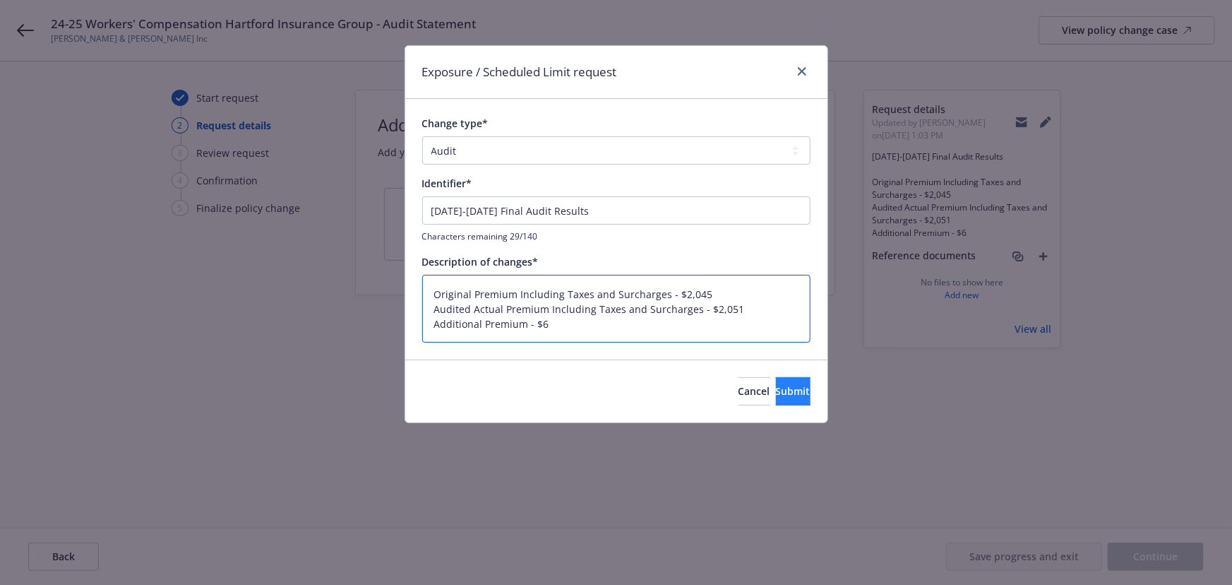
type textarea "Original Premium Including Taxes and Surcharges - $2,045 Audited Actual Premium…"
click at [797, 396] on button "Submit" at bounding box center [793, 391] width 35 height 28
type textarea "x"
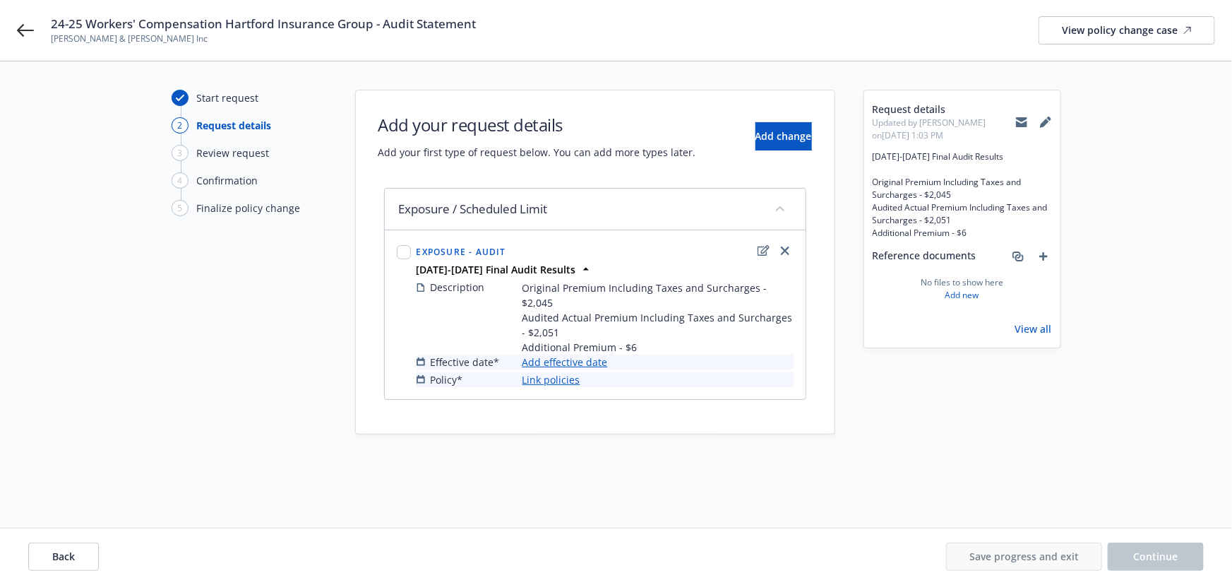
click at [560, 354] on link "Add effective date" at bounding box center [564, 361] width 85 height 15
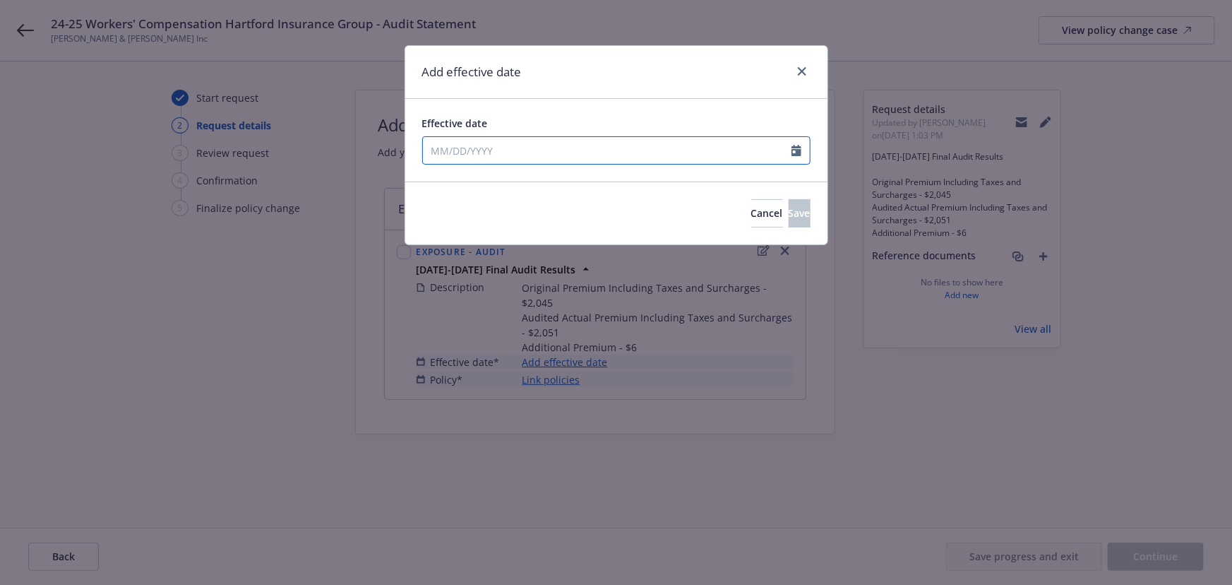
click at [465, 155] on input "Effective date" at bounding box center [607, 150] width 369 height 27
select select "10"
type input "[DATE]"
click at [544, 69] on div "Add effective date" at bounding box center [616, 72] width 422 height 53
click at [789, 214] on span "Save" at bounding box center [800, 212] width 22 height 13
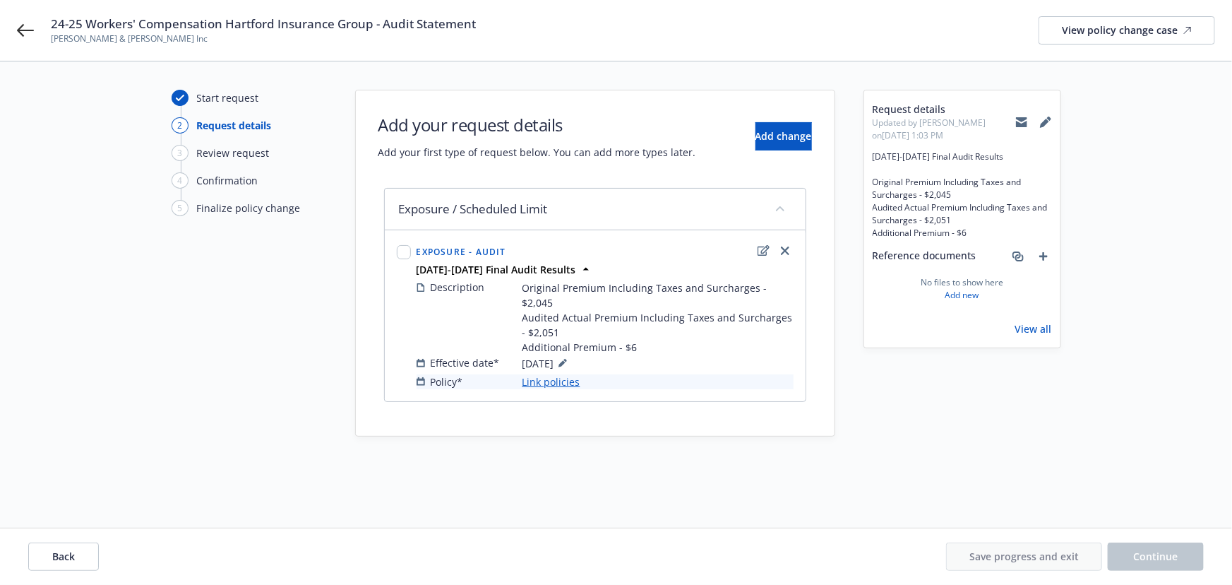
click at [553, 374] on link "Link policies" at bounding box center [551, 381] width 58 height 15
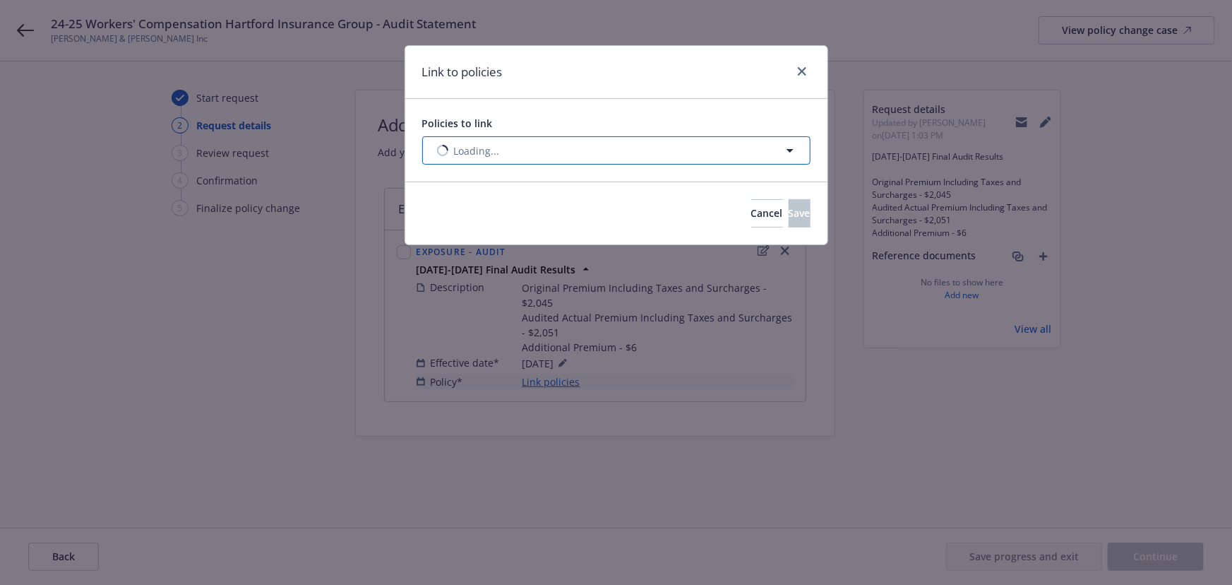
click at [482, 154] on span "Loading..." at bounding box center [477, 150] width 46 height 15
click at [728, 184] on select "All Active Upcoming Expired Cancelled" at bounding box center [740, 185] width 80 height 23
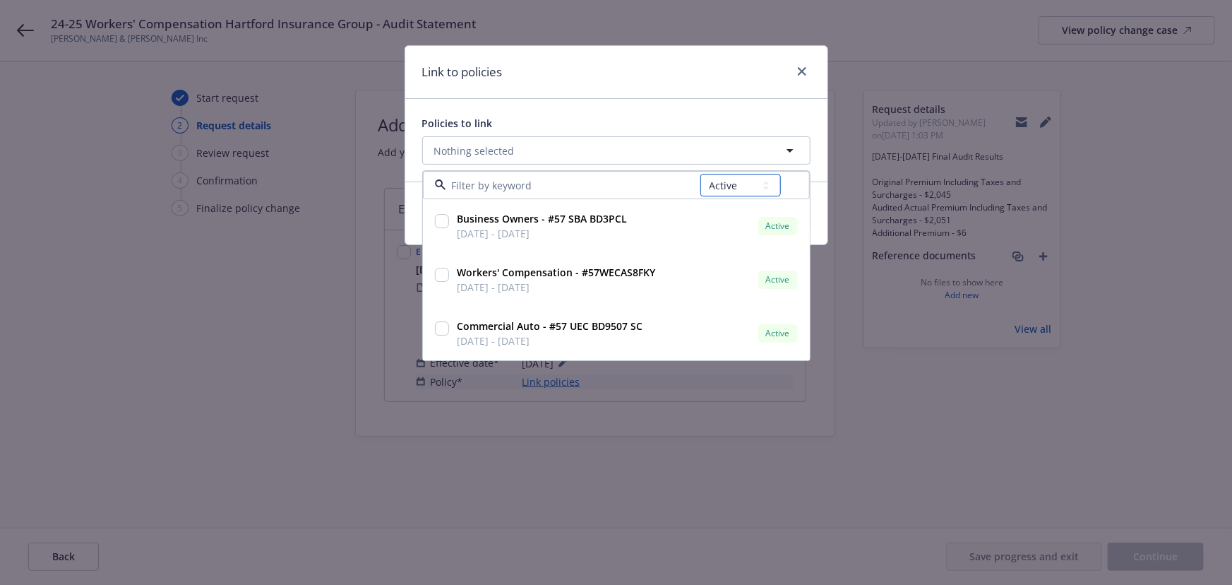
select select "EXPIRED"
click at [700, 174] on select "All Active Upcoming Expired Cancelled" at bounding box center [740, 185] width 80 height 23
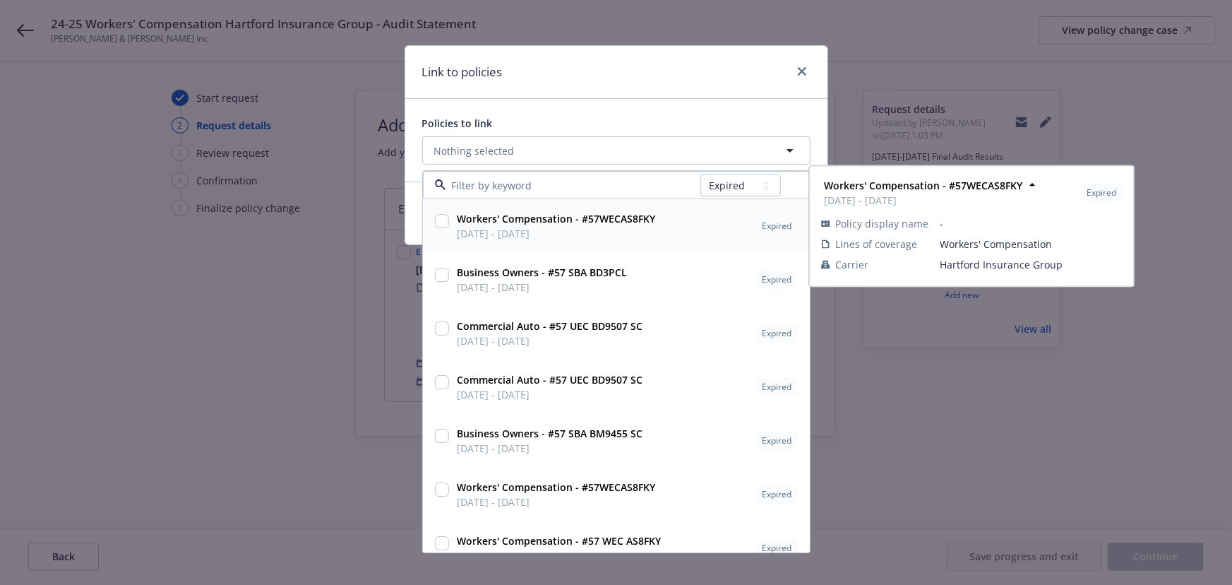
click at [444, 220] on input "checkbox" at bounding box center [442, 222] width 14 height 14
checkbox input "true"
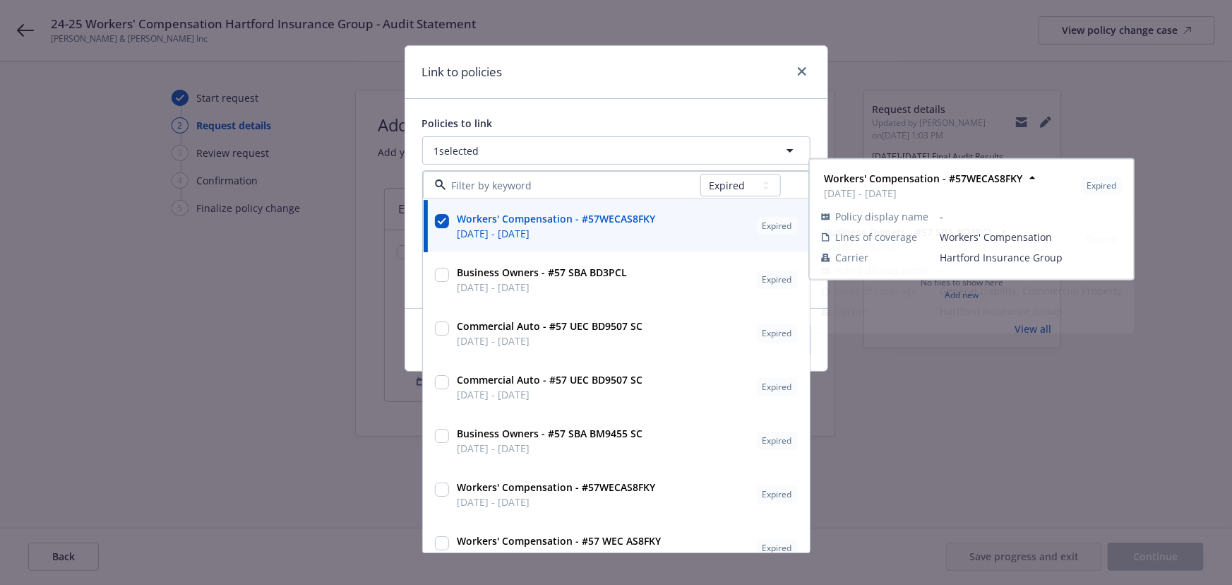
click at [345, 361] on div "Link to policies Policies to link 1 selected All Active Upcoming Expired Cancel…" at bounding box center [616, 292] width 1232 height 585
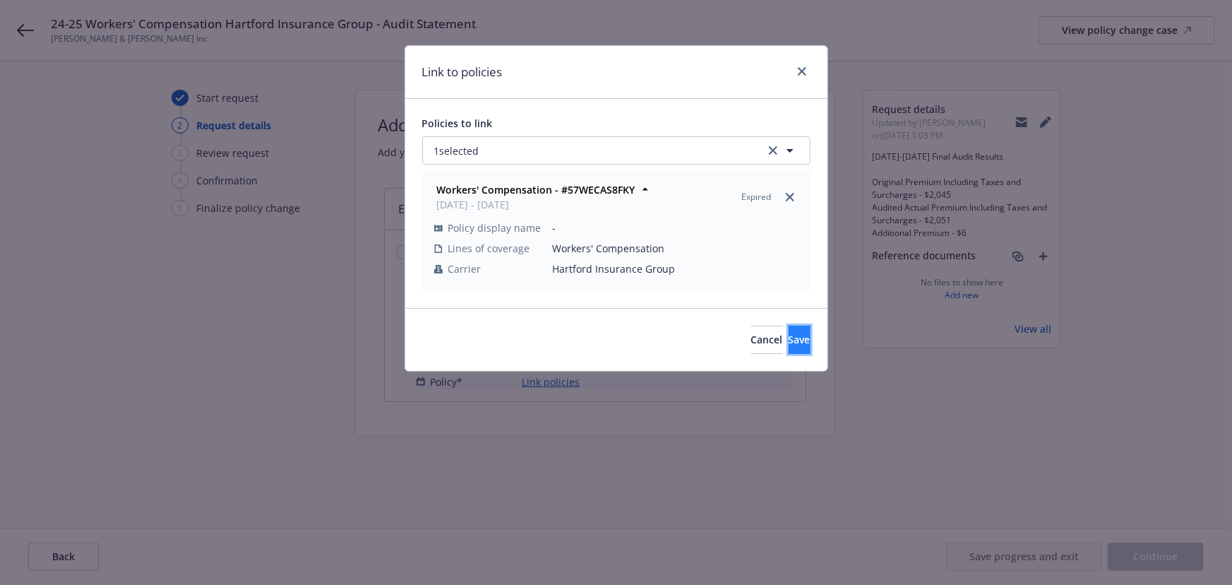
click at [803, 338] on button "Save" at bounding box center [800, 339] width 22 height 28
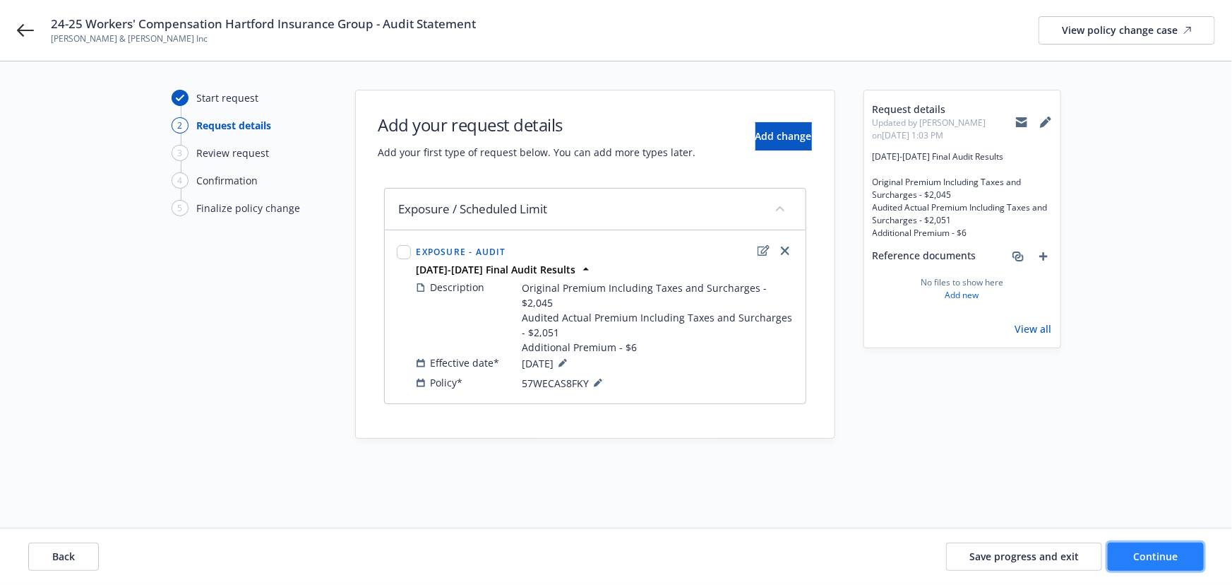
click at [1164, 565] on button "Continue" at bounding box center [1156, 556] width 96 height 28
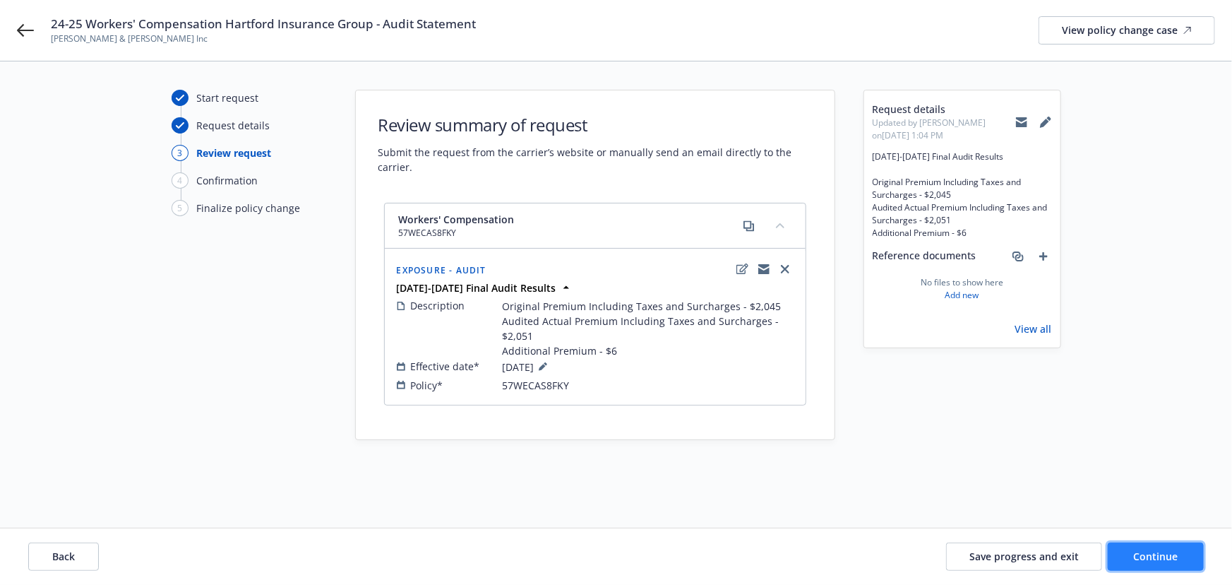
click at [1155, 559] on span "Continue" at bounding box center [1156, 555] width 44 height 13
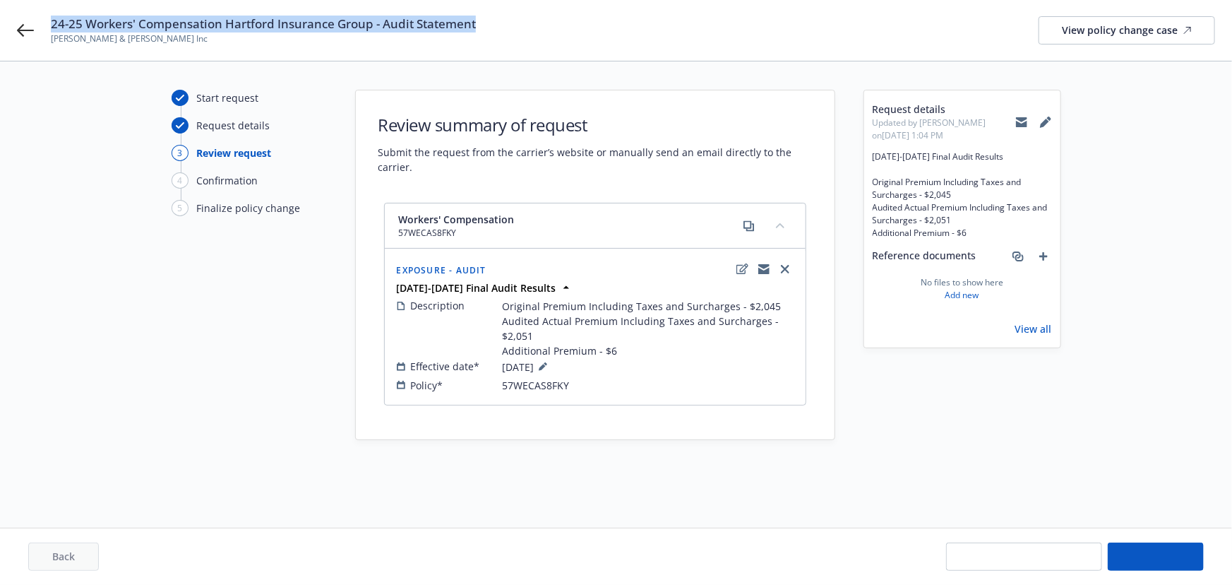
drag, startPoint x: 251, startPoint y: 20, endPoint x: 49, endPoint y: 23, distance: 201.9
click at [49, 23] on div "24-25 Workers' Compensation Hartford Insurance Group - Audit Statement [PERSON_…" at bounding box center [616, 30] width 1232 height 61
copy span "24-25 Workers' Compensation Hartford Insurance Group - Audit Statement"
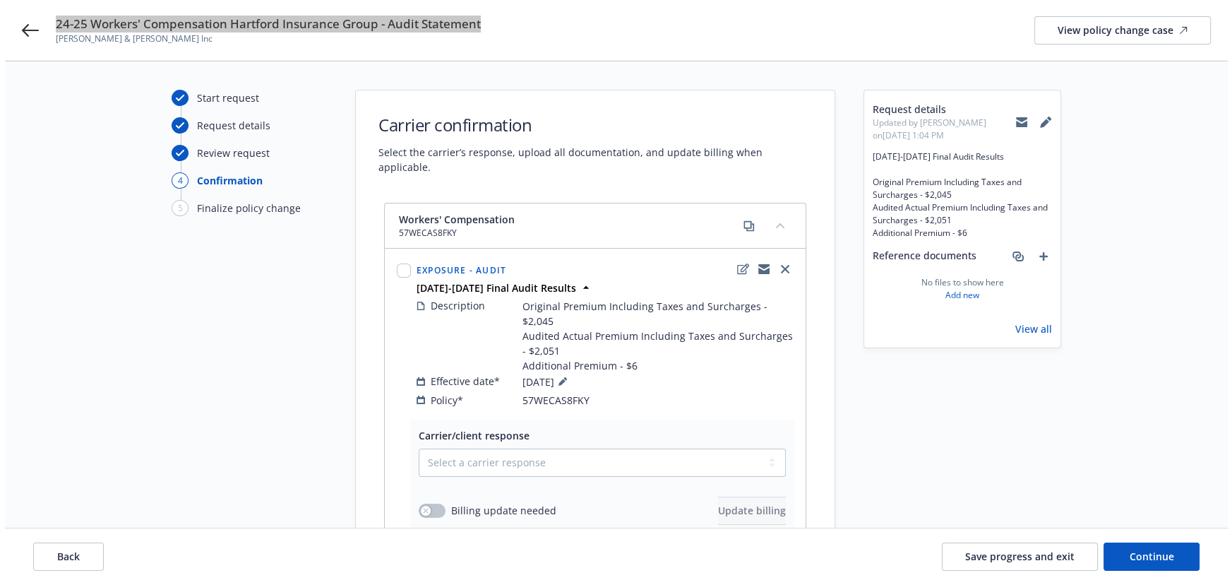
scroll to position [192, 0]
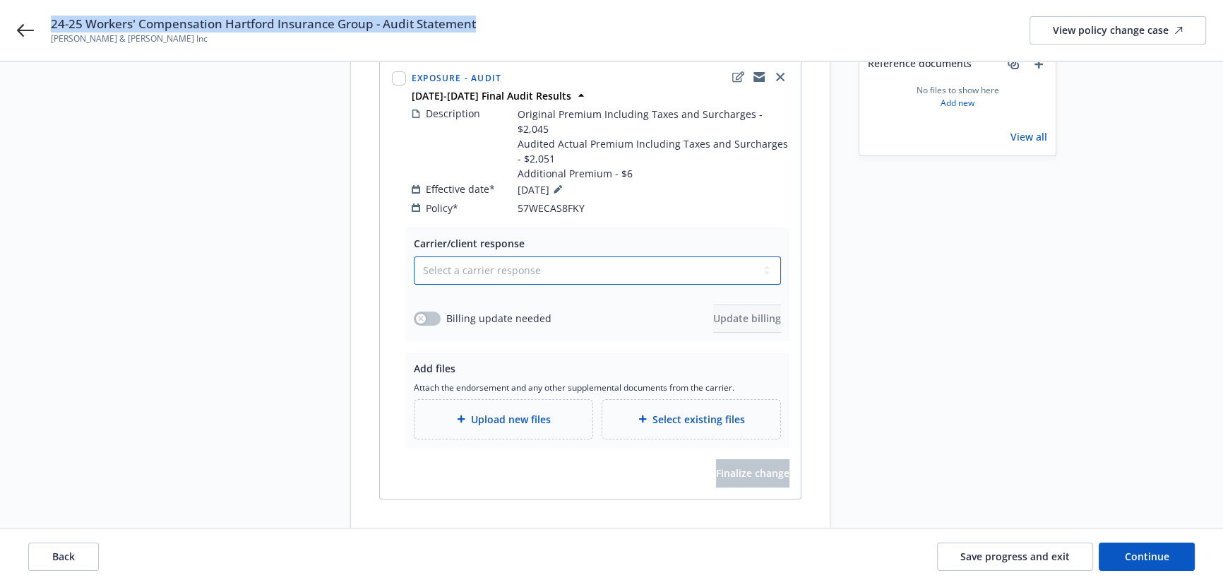
drag, startPoint x: 468, startPoint y: 244, endPoint x: 466, endPoint y: 252, distance: 8.0
click at [468, 256] on select "Select a carrier response Accepted Accepted with revision No endorsement needed…" at bounding box center [597, 270] width 367 height 28
select select "ACCEPTED"
click at [414, 256] on select "Select a carrier response Accepted Accepted with revision No endorsement needed…" at bounding box center [597, 270] width 367 height 28
click at [426, 311] on button "button" at bounding box center [427, 318] width 27 height 14
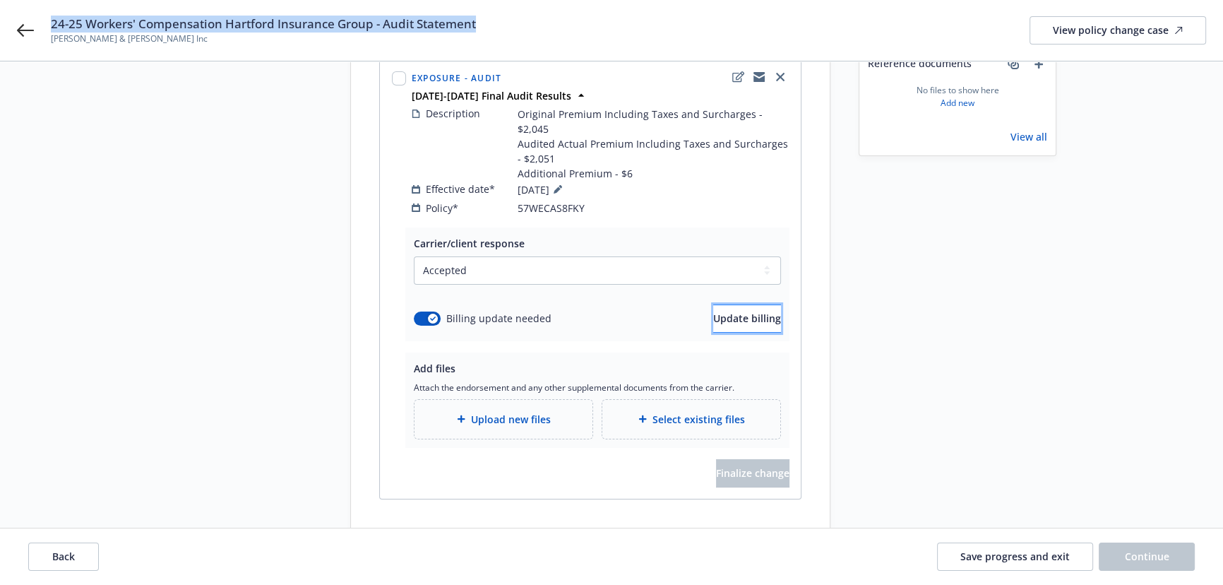
click at [733, 311] on span "Update billing" at bounding box center [747, 317] width 68 height 13
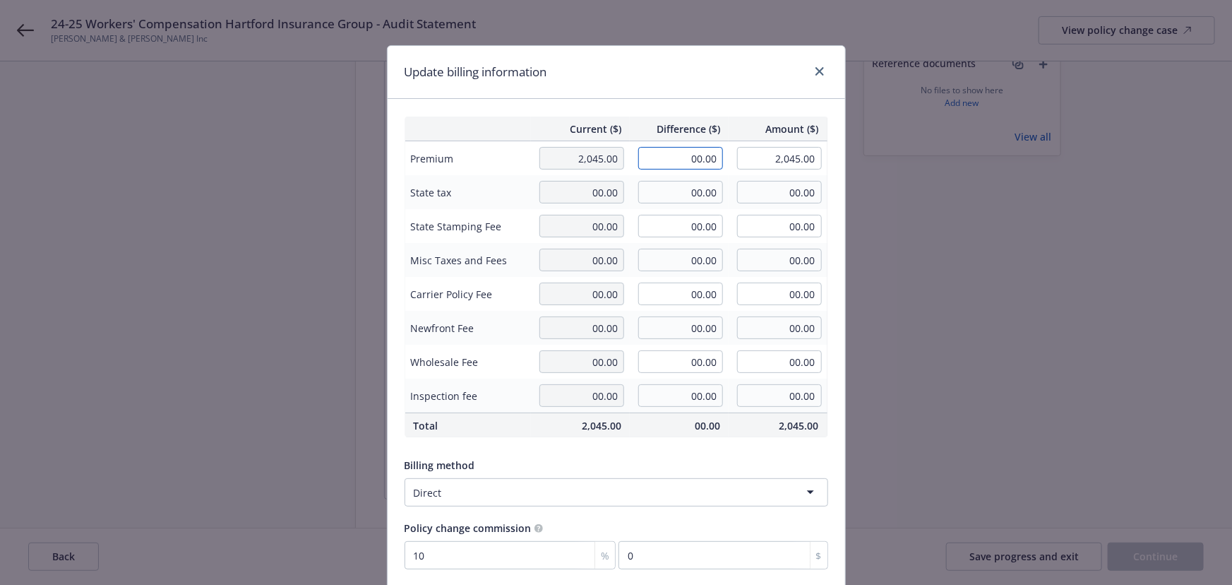
drag, startPoint x: 673, startPoint y: 155, endPoint x: 761, endPoint y: 166, distance: 88.3
click at [753, 161] on tr "Premium 2,045.00 00.00 2,045.00" at bounding box center [616, 158] width 423 height 35
type input "6.00"
type input "2,051.00"
type input "0.6"
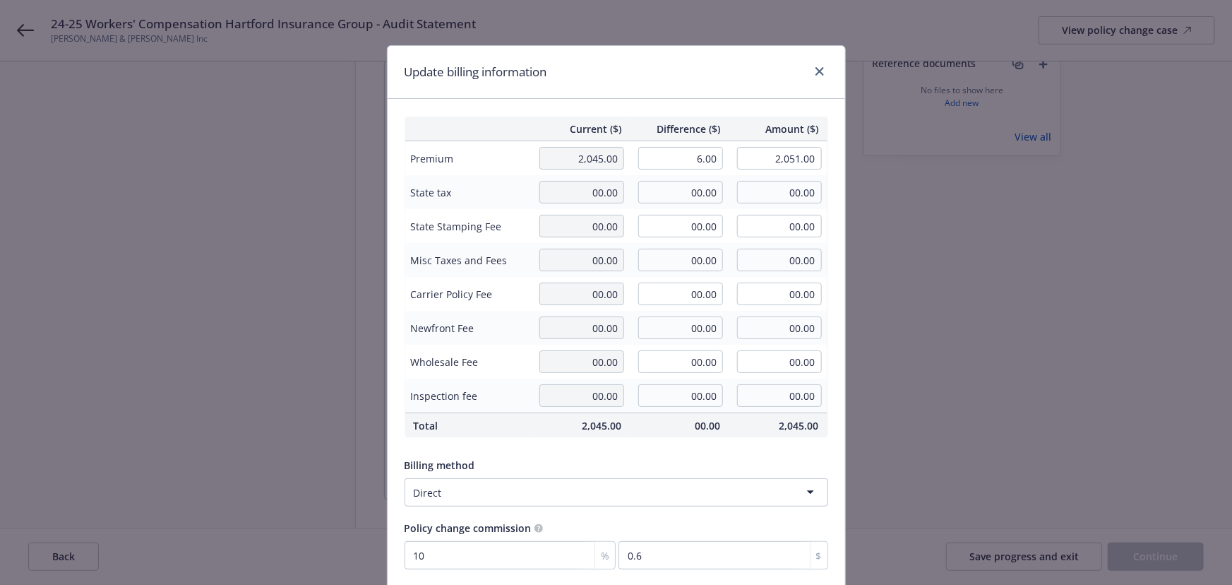
click at [697, 92] on div "Update billing information" at bounding box center [616, 72] width 457 height 53
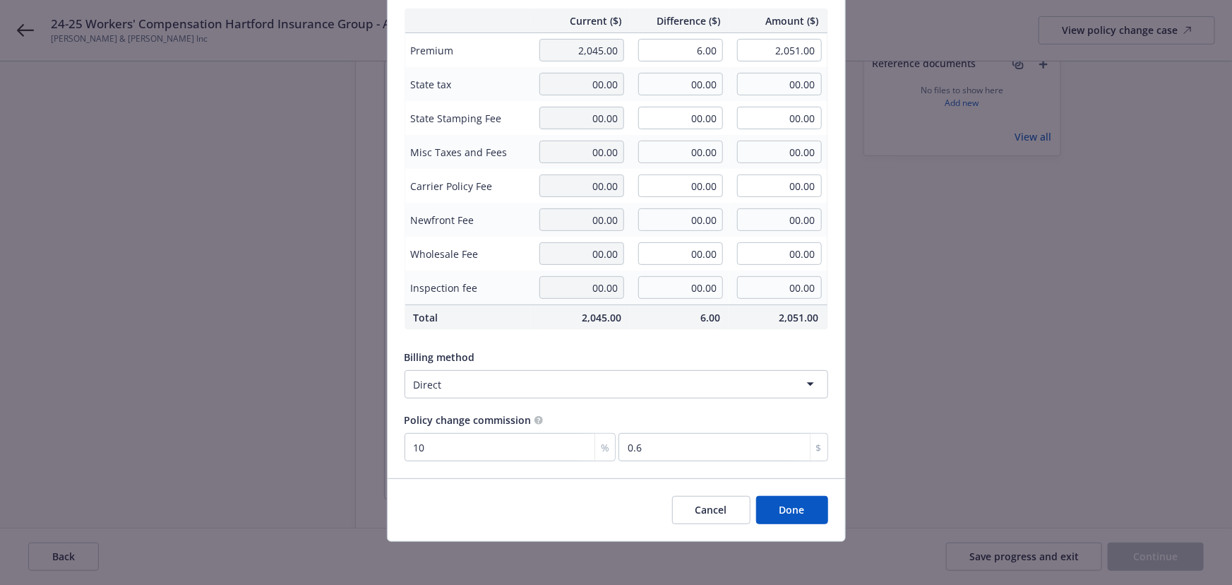
scroll to position [109, 0]
click at [784, 509] on button "Done" at bounding box center [792, 508] width 72 height 28
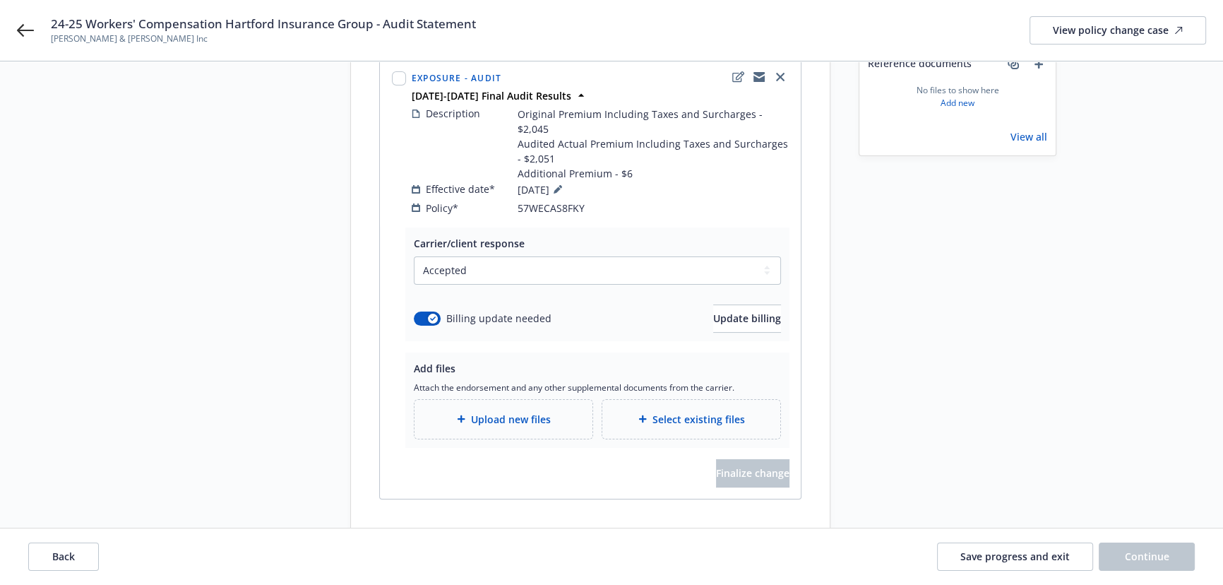
click at [549, 400] on div "Upload new files" at bounding box center [503, 419] width 178 height 39
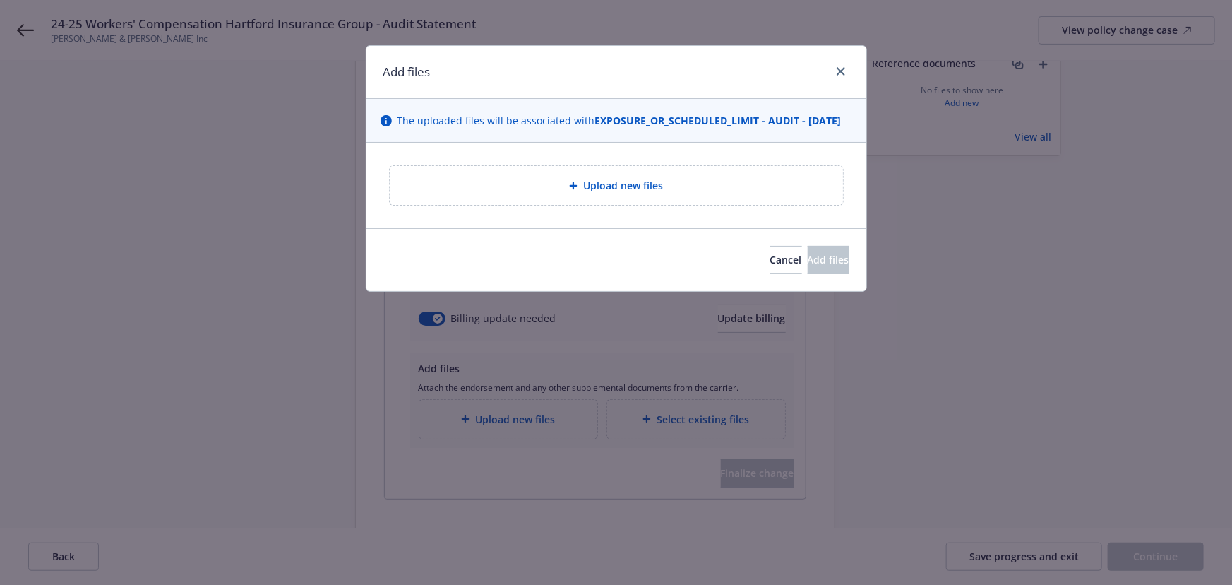
click at [495, 193] on div "Upload new files" at bounding box center [616, 185] width 431 height 16
type textarea "x"
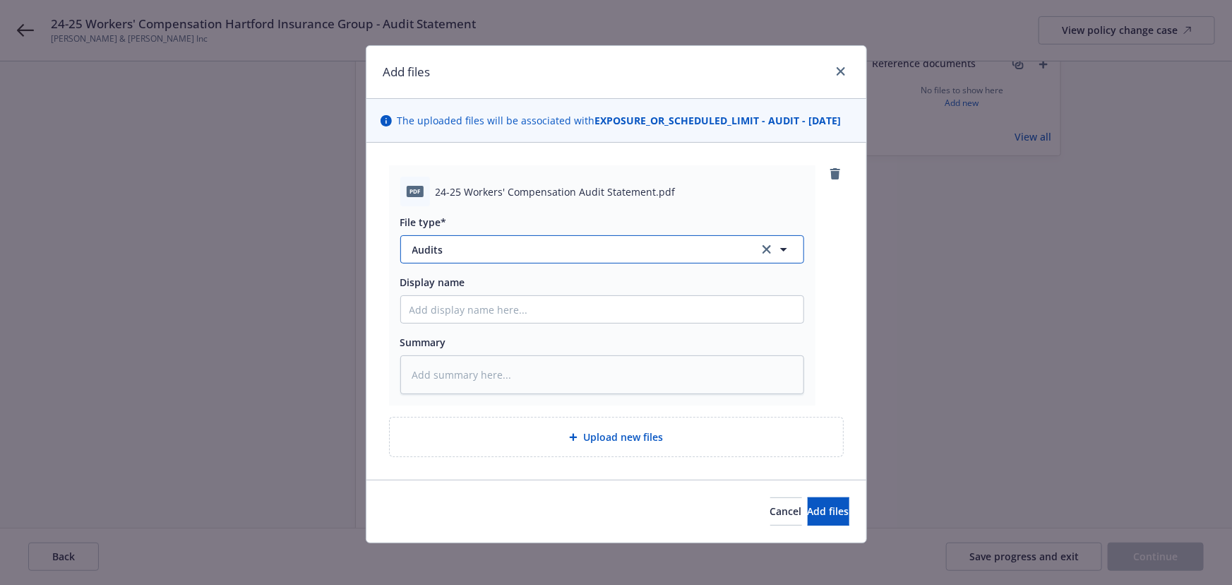
click at [447, 257] on span "Audits" at bounding box center [575, 249] width 327 height 15
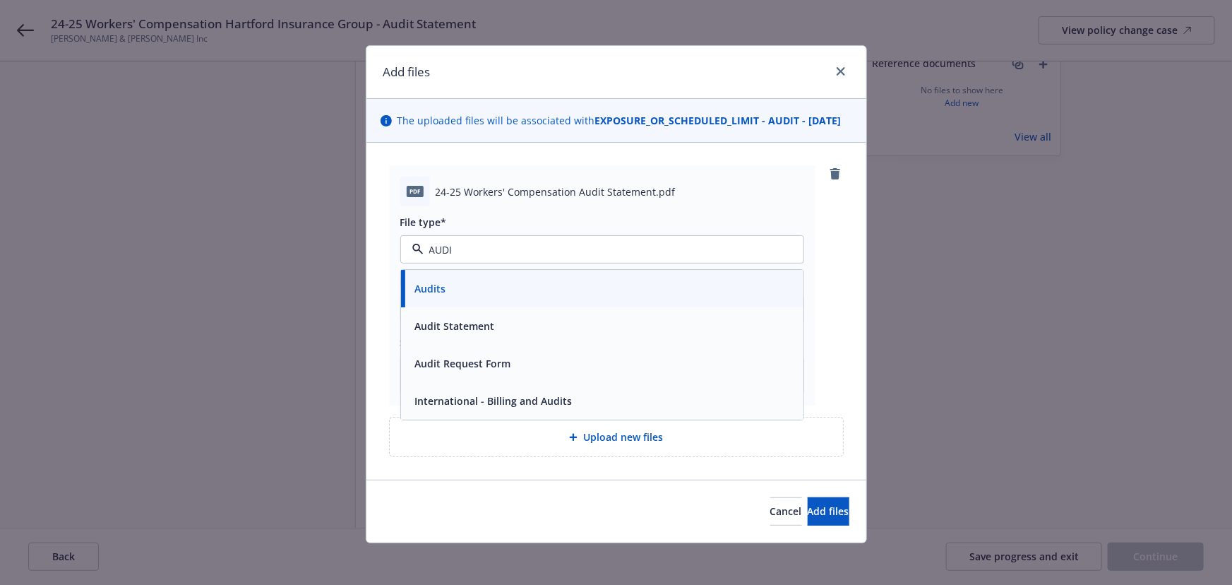
type input "AUDIT"
click at [450, 334] on span "Audit Statement" at bounding box center [455, 326] width 80 height 15
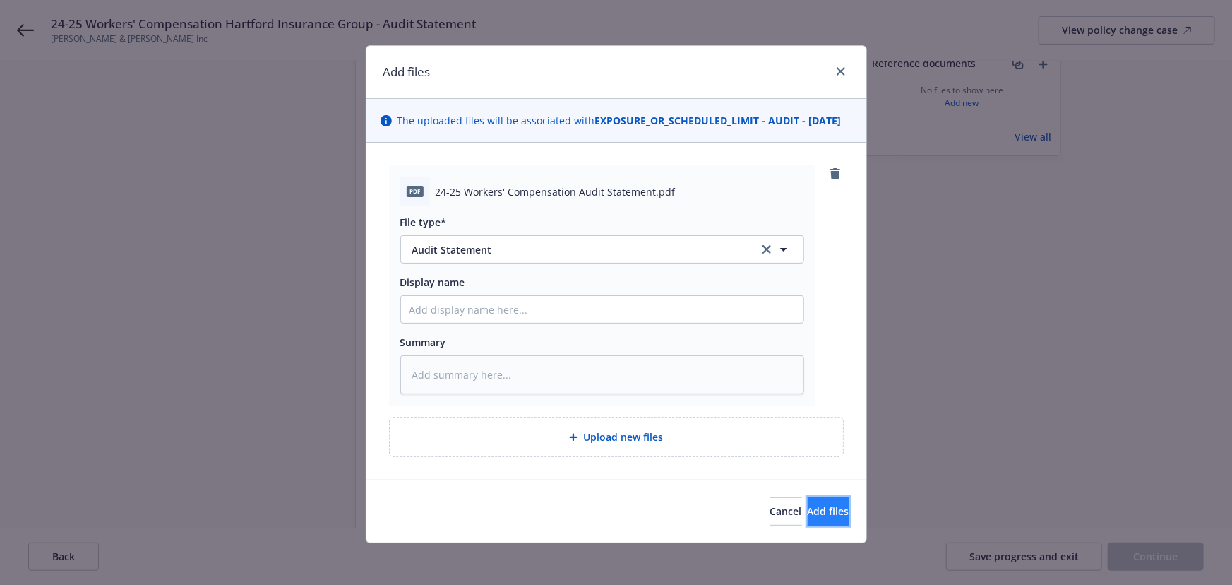
click at [808, 517] on span "Add files" at bounding box center [829, 510] width 42 height 13
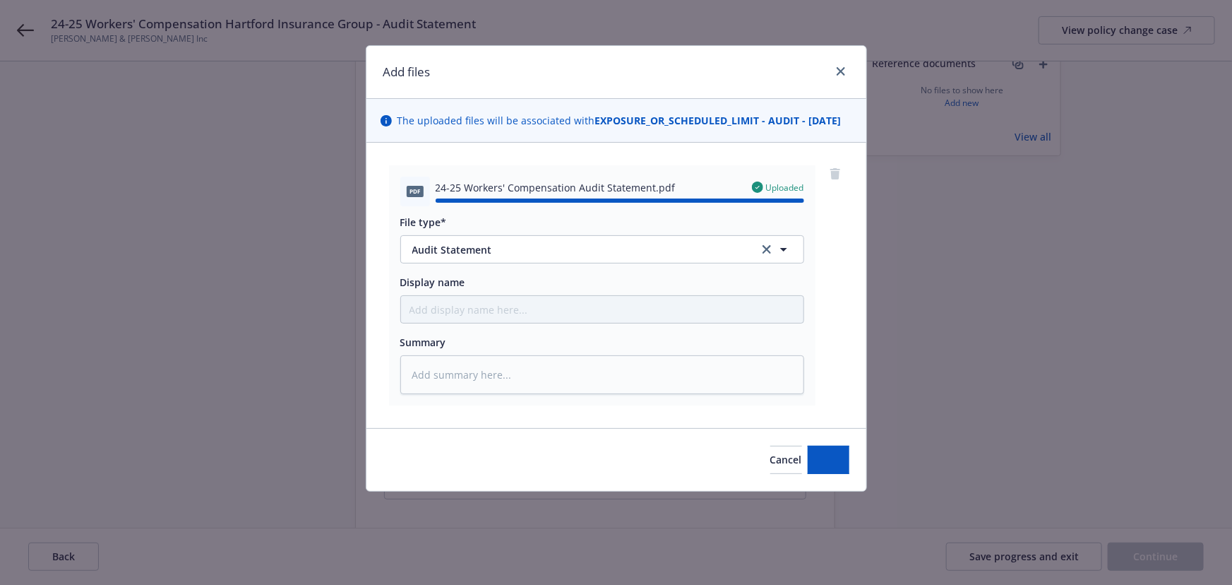
type textarea "x"
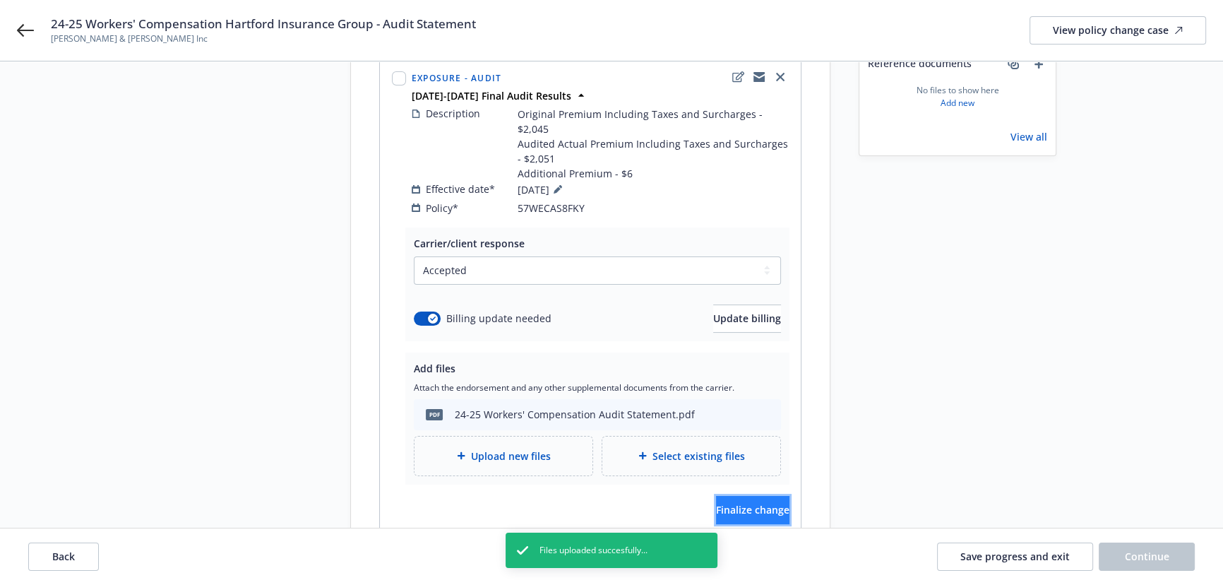
click at [716, 496] on button "Finalize change" at bounding box center [752, 510] width 73 height 28
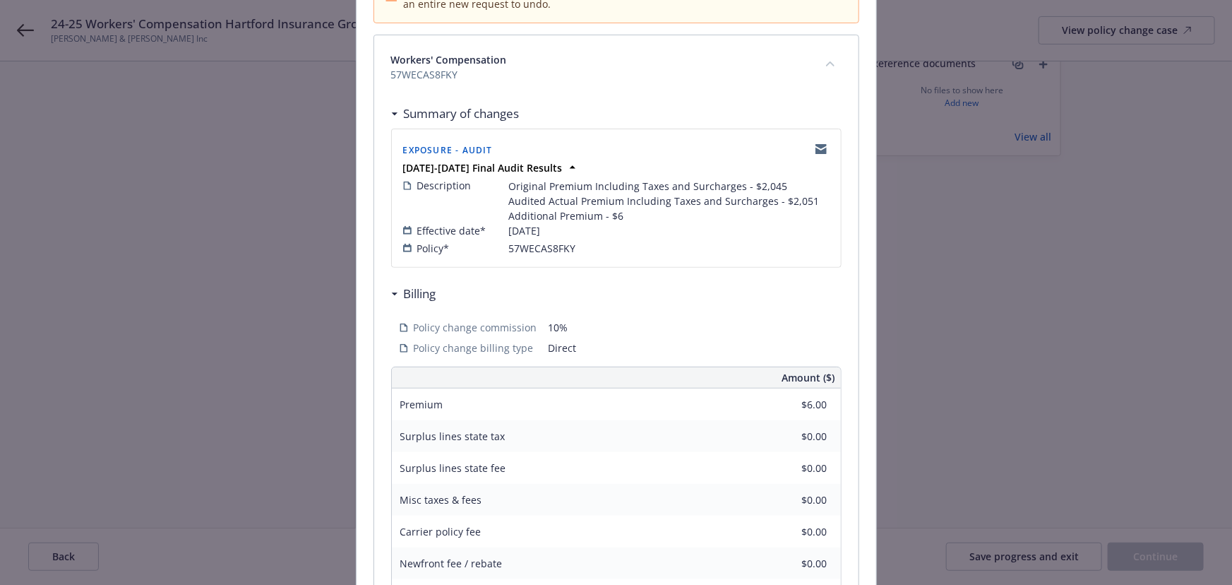
scroll to position [192, 0]
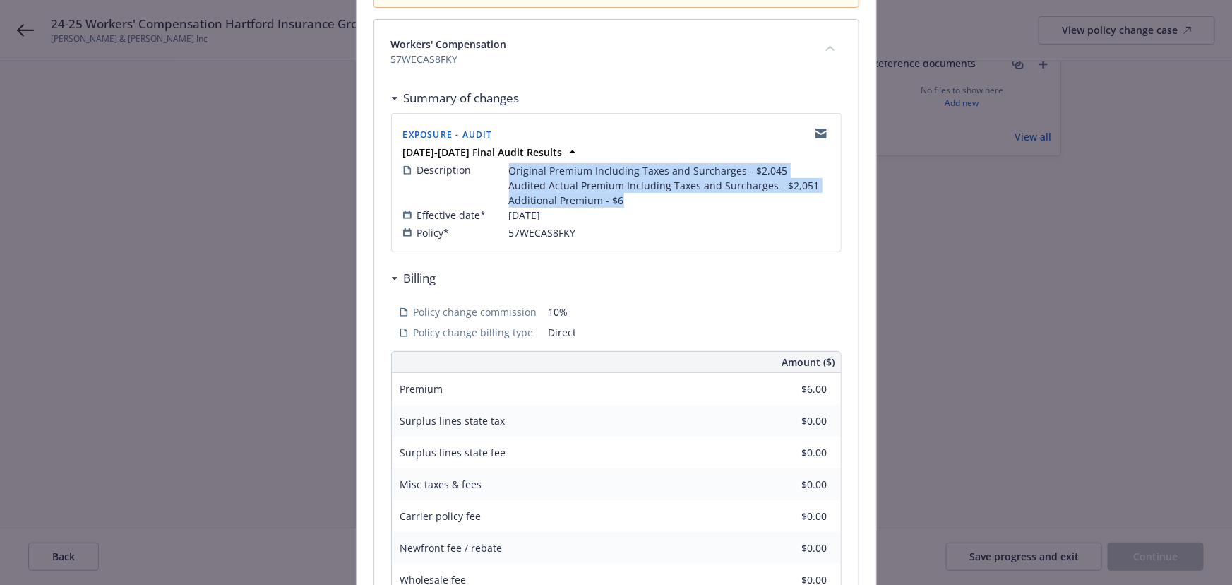
drag, startPoint x: 621, startPoint y: 201, endPoint x: 497, endPoint y: 173, distance: 126.7
click at [497, 173] on div "Description Original Premium Including Taxes and Surcharges - $2,045 Audited Ac…" at bounding box center [616, 184] width 426 height 45
copy div "Original Premium Including Taxes and Surcharges - $2,045 Audited Actual Premium…"
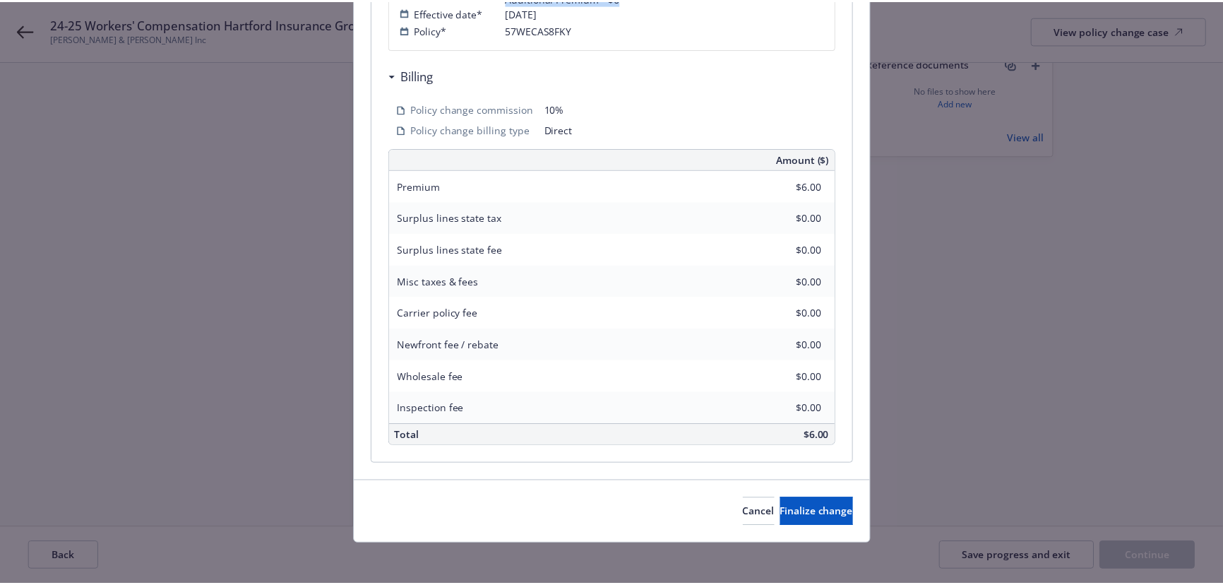
scroll to position [399, 0]
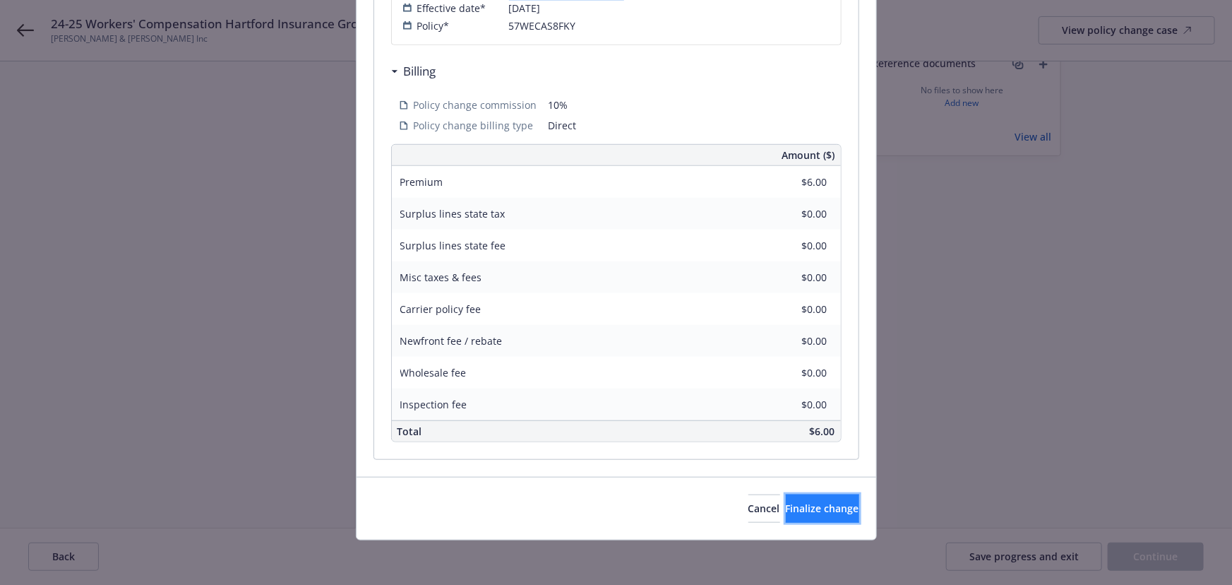
click at [786, 505] on span "Finalize change" at bounding box center [822, 507] width 73 height 13
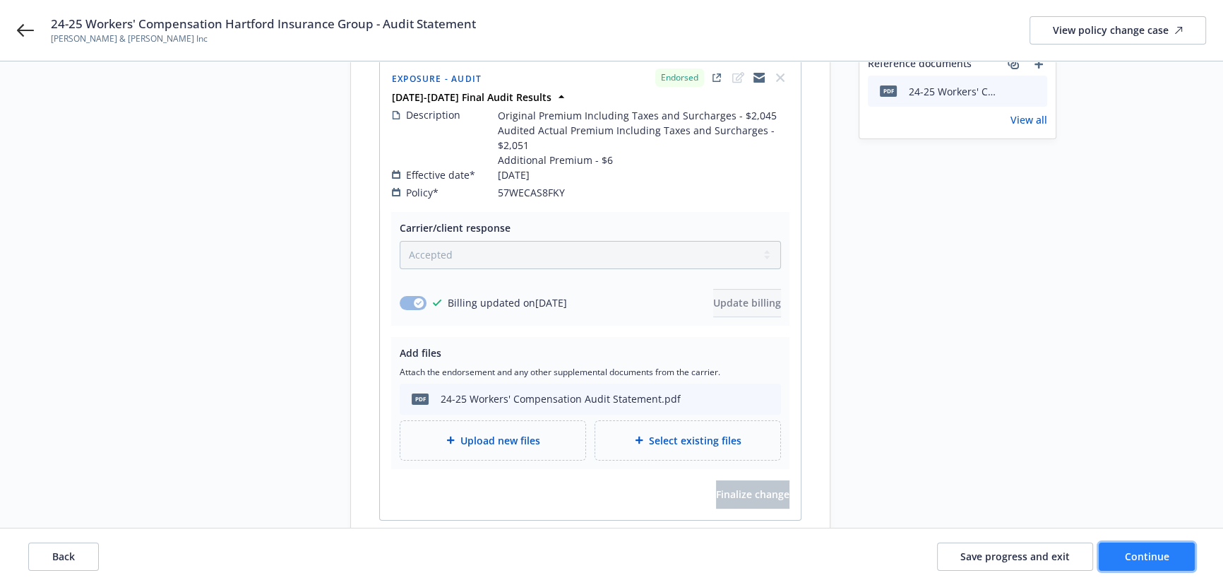
click at [1161, 551] on span "Continue" at bounding box center [1147, 555] width 44 height 13
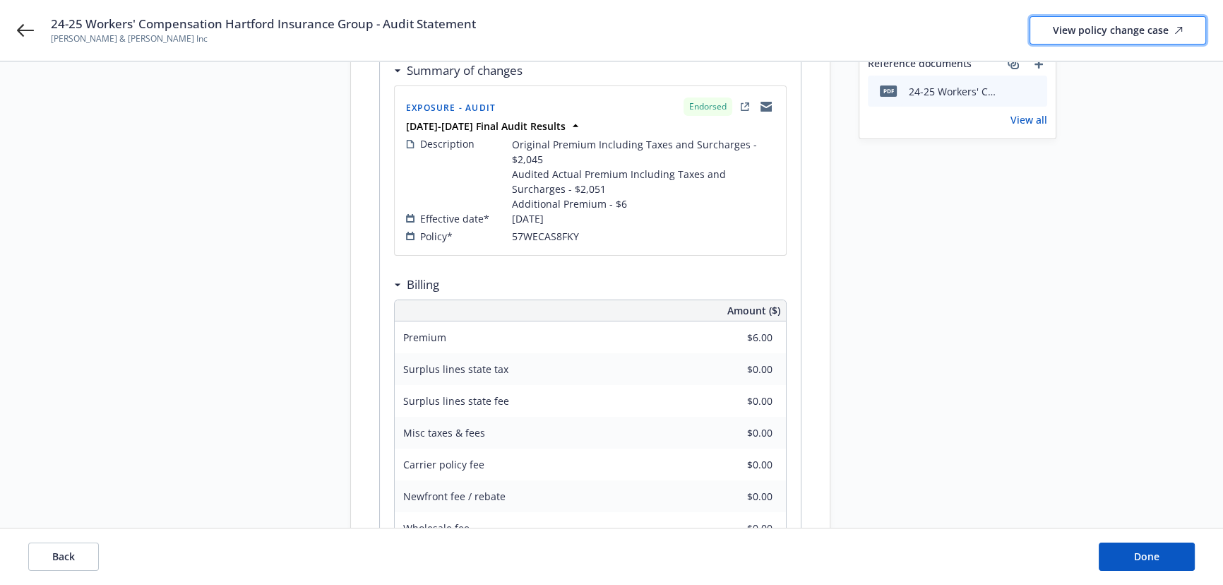
click at [1071, 32] on div "View policy change case" at bounding box center [1118, 30] width 130 height 27
click at [1137, 550] on span "Done" at bounding box center [1146, 555] width 25 height 13
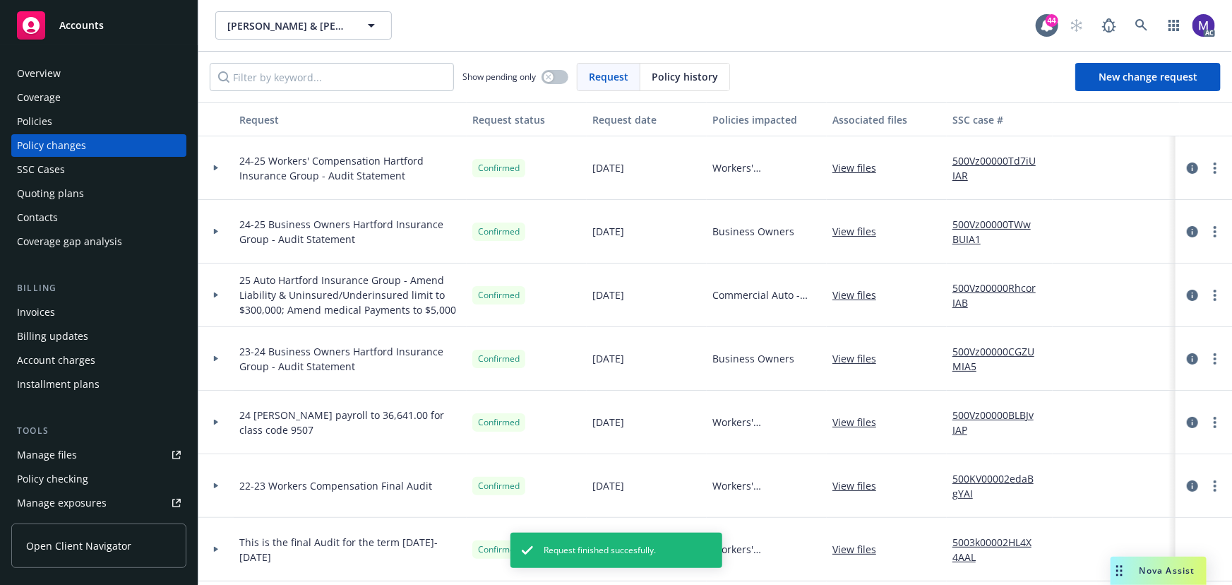
click at [220, 174] on div at bounding box center [215, 168] width 35 height 64
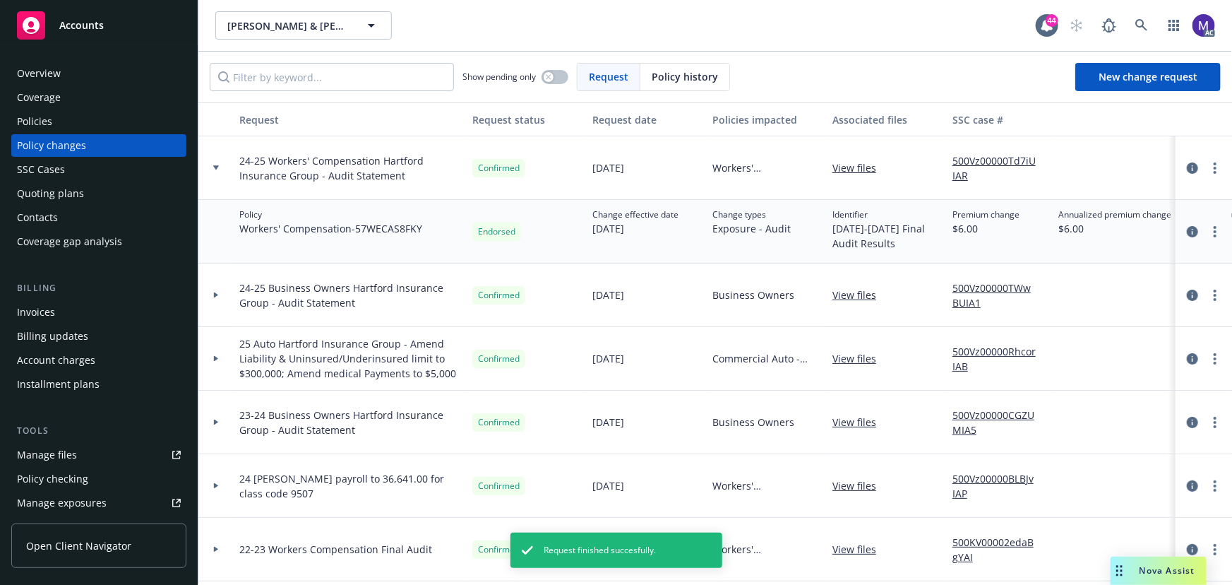
click at [222, 296] on div at bounding box center [216, 294] width 24 height 5
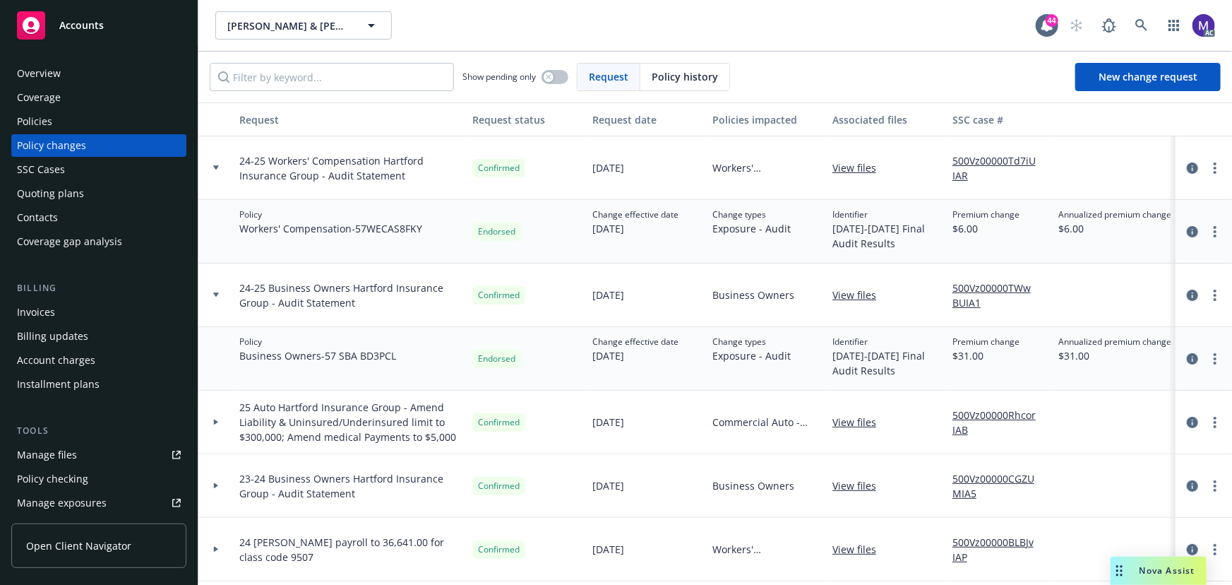
click at [971, 289] on link "500Vz00000TWwBUIA1" at bounding box center [999, 295] width 95 height 30
